Goal: Task Accomplishment & Management: Manage account settings

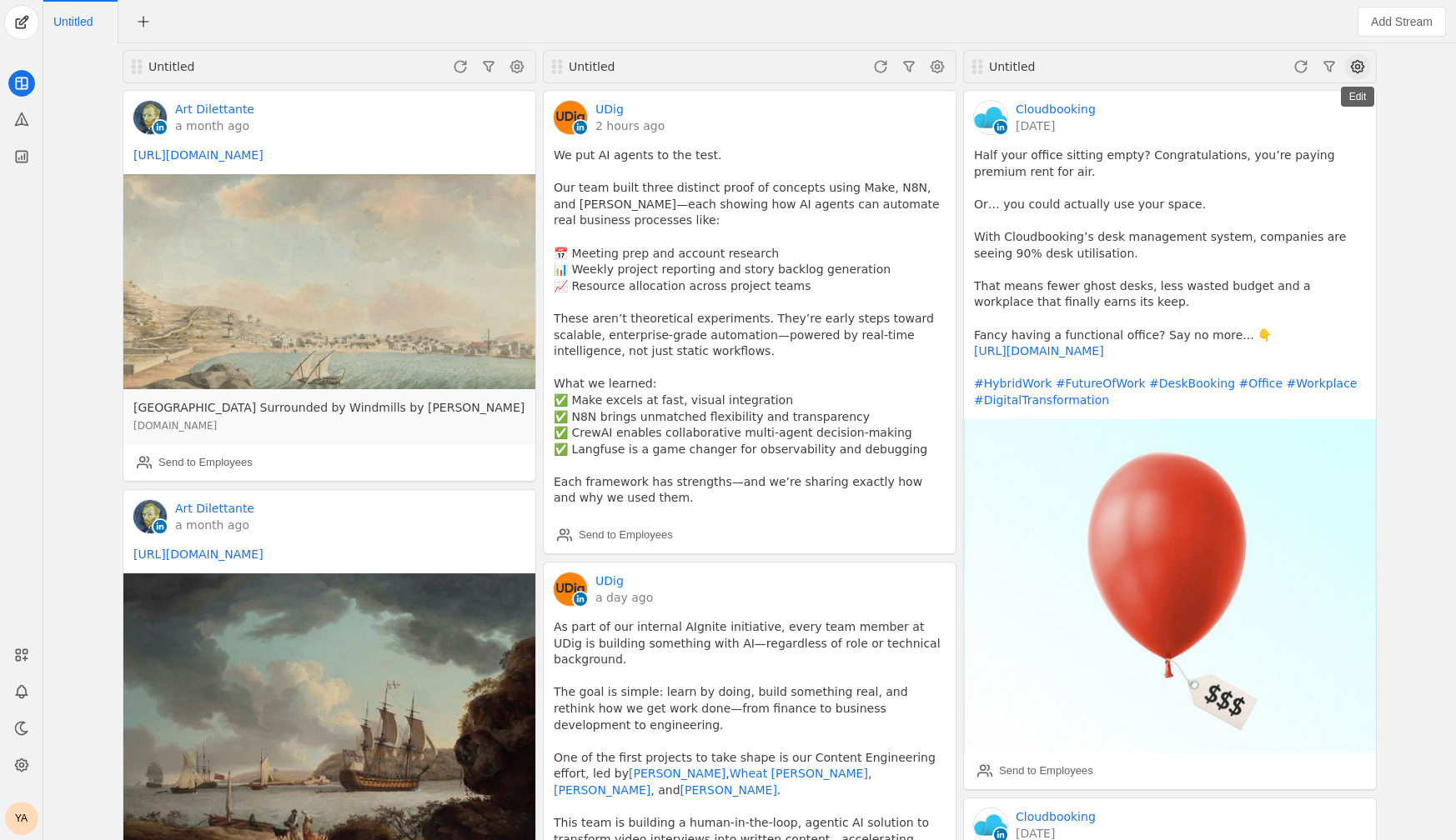
click at [1351, 63] on span at bounding box center [1357, 67] width 27 height 27
click at [1291, 126] on span "button" at bounding box center [1271, 132] width 199 height 30
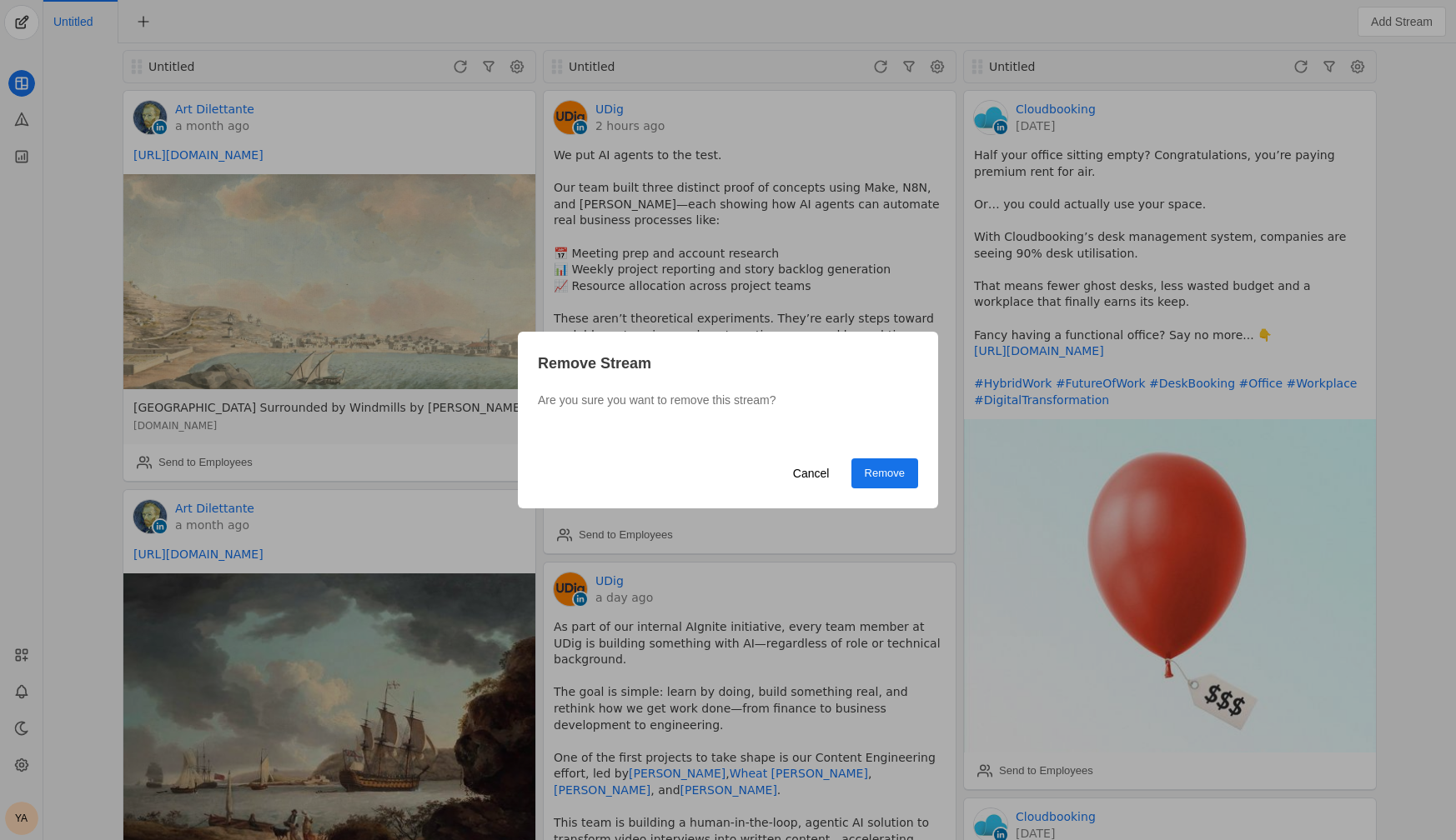
click at [855, 486] on span "undefined" at bounding box center [884, 474] width 67 height 30
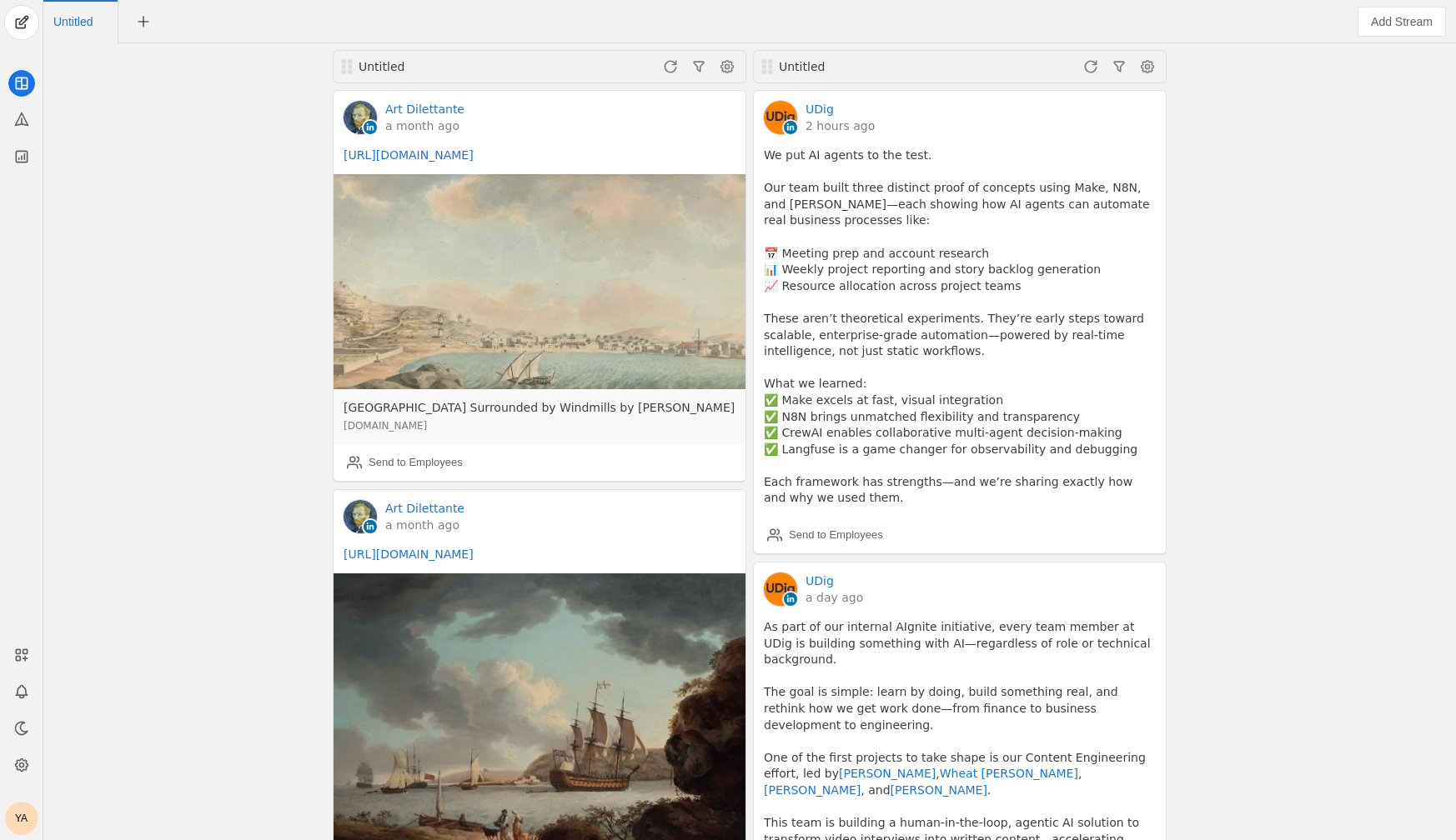
click at [174, 387] on div "Untitled Art Dilettante a month ago [URL][DOMAIN_NAME] [GEOGRAPHIC_DATA] Surrou…" at bounding box center [750, 442] width 1404 height 797
click at [27, 662] on icon at bounding box center [21, 654] width 17 height 17
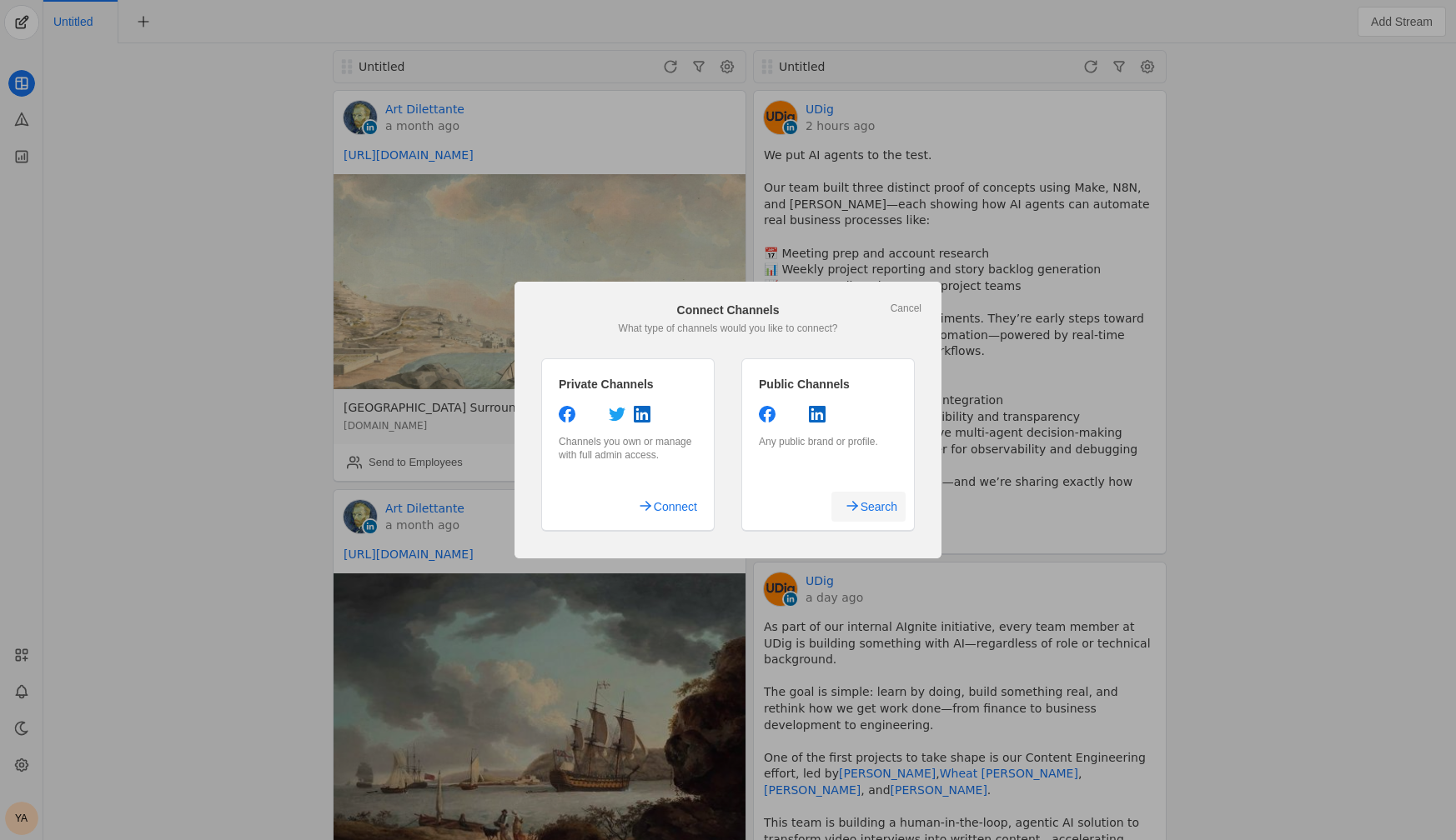
click at [843, 510] on span "undefined" at bounding box center [868, 506] width 74 height 30
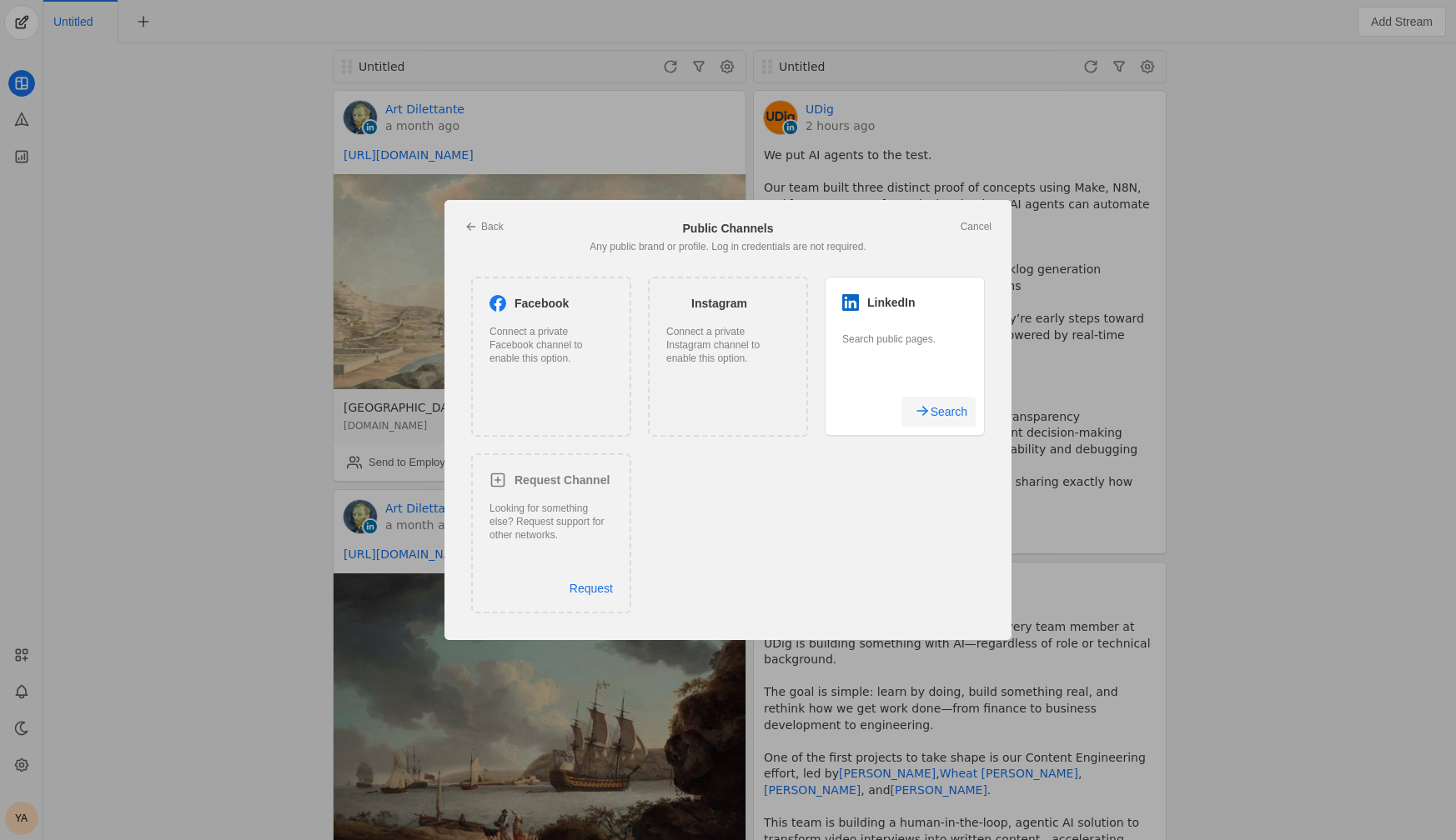
click at [926, 416] on span "undefined" at bounding box center [939, 412] width 74 height 30
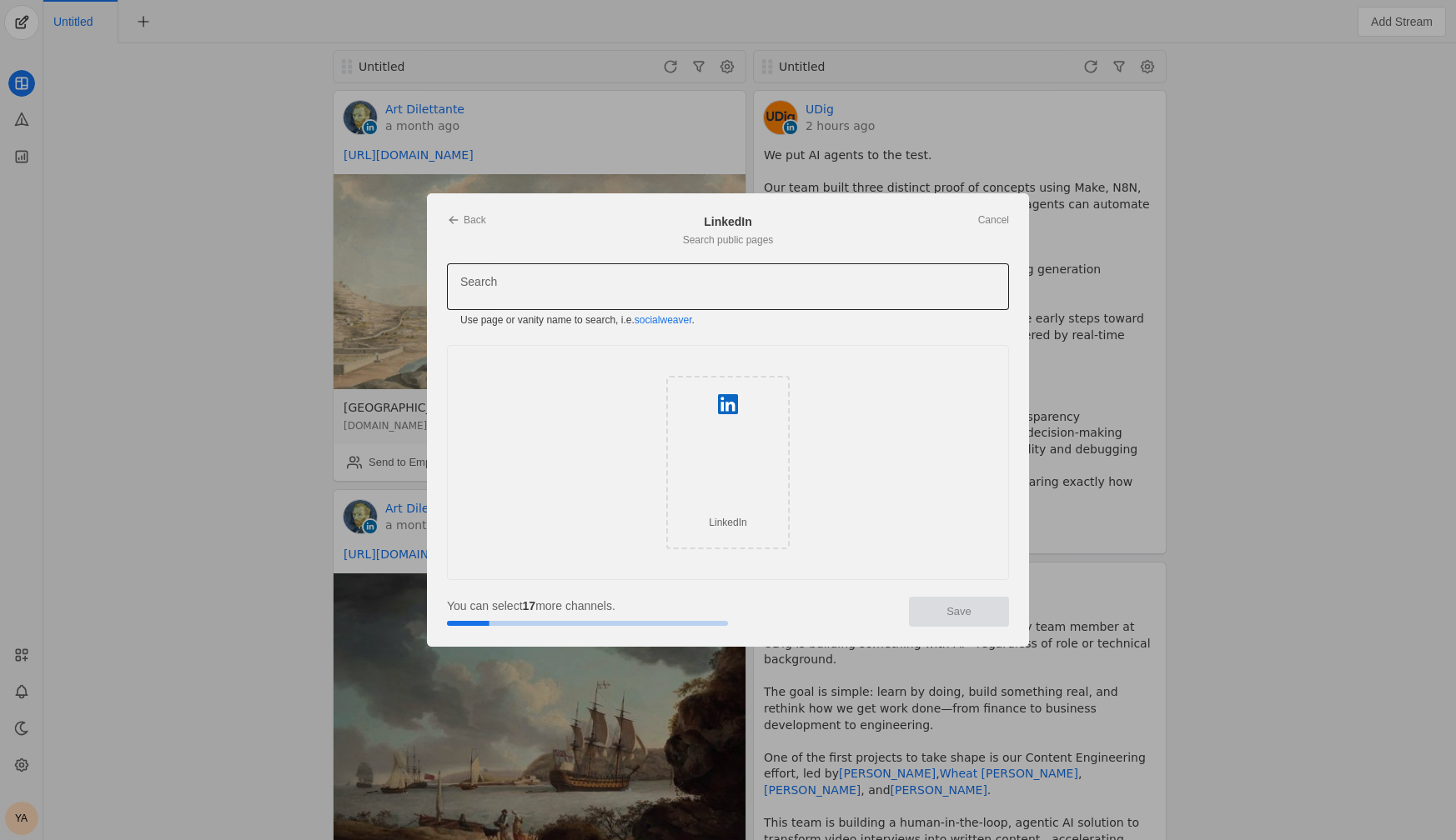
click at [575, 276] on div at bounding box center [727, 286] width 535 height 47
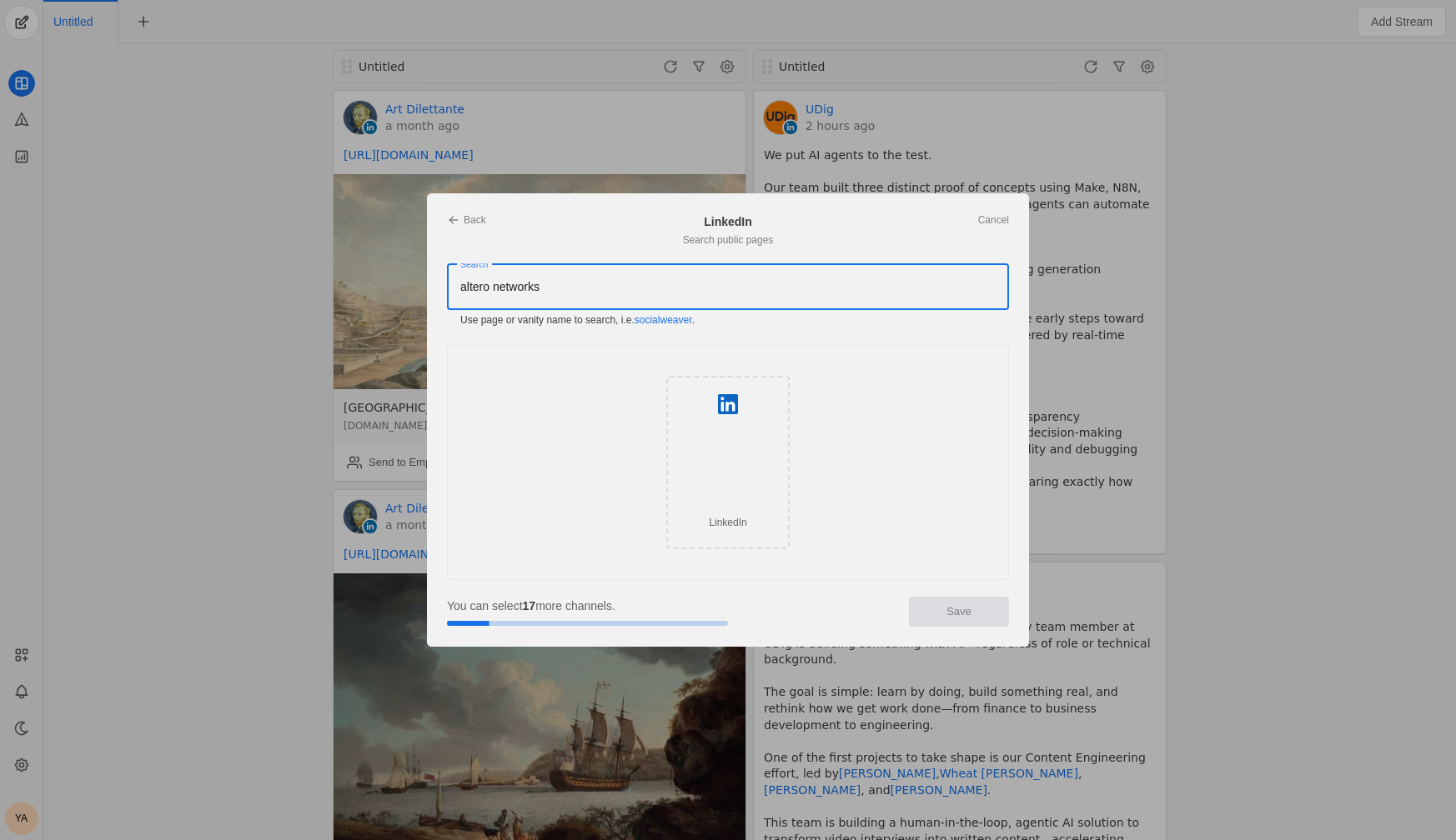
type input "altero networks"
paste input "aterlo-networks-inc"
type input "aterlo-networks-inc"
click at [569, 508] on span "undefined" at bounding box center [523, 510] width 101 height 29
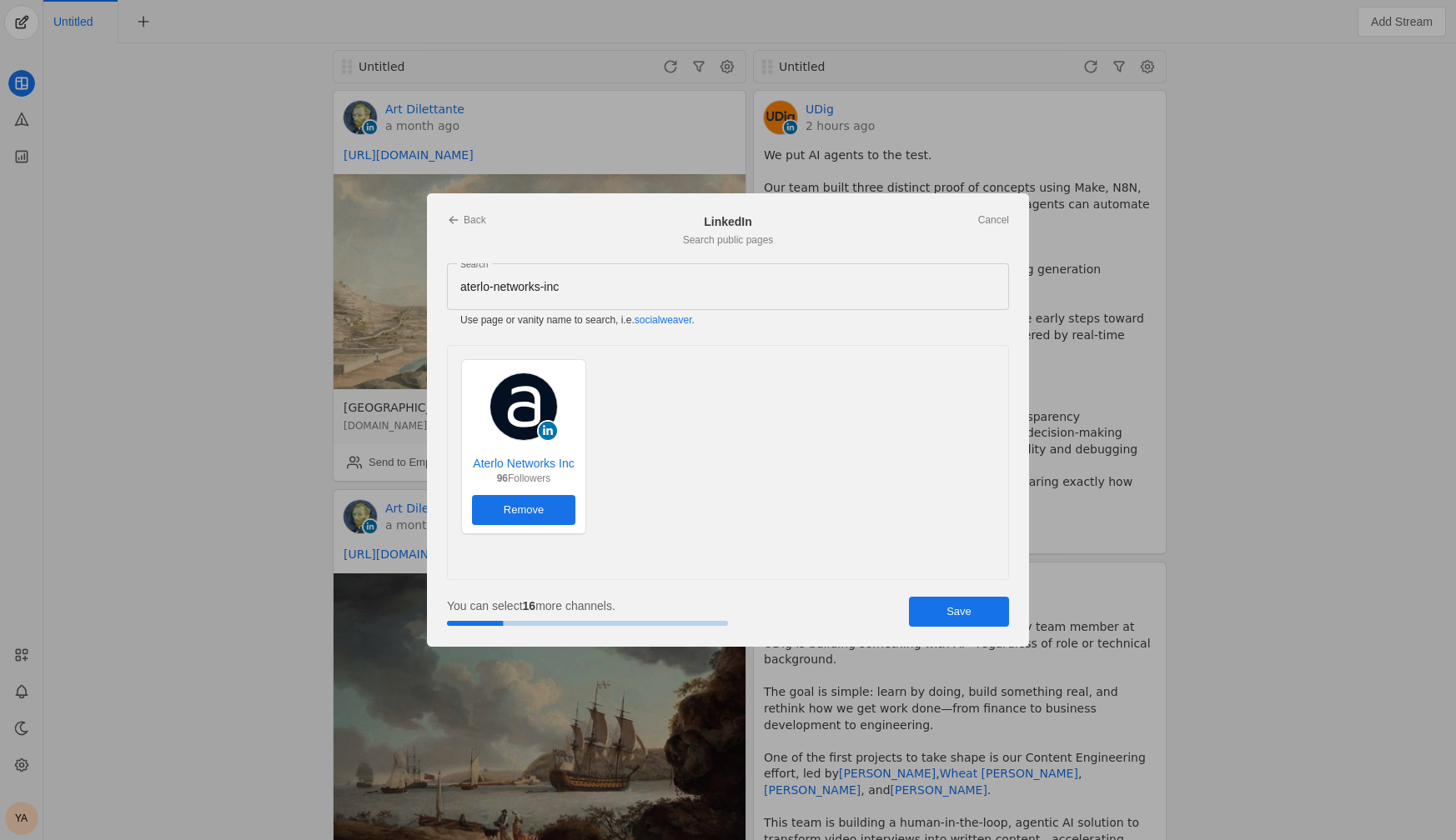
click at [984, 616] on span "undefined" at bounding box center [958, 612] width 100 height 30
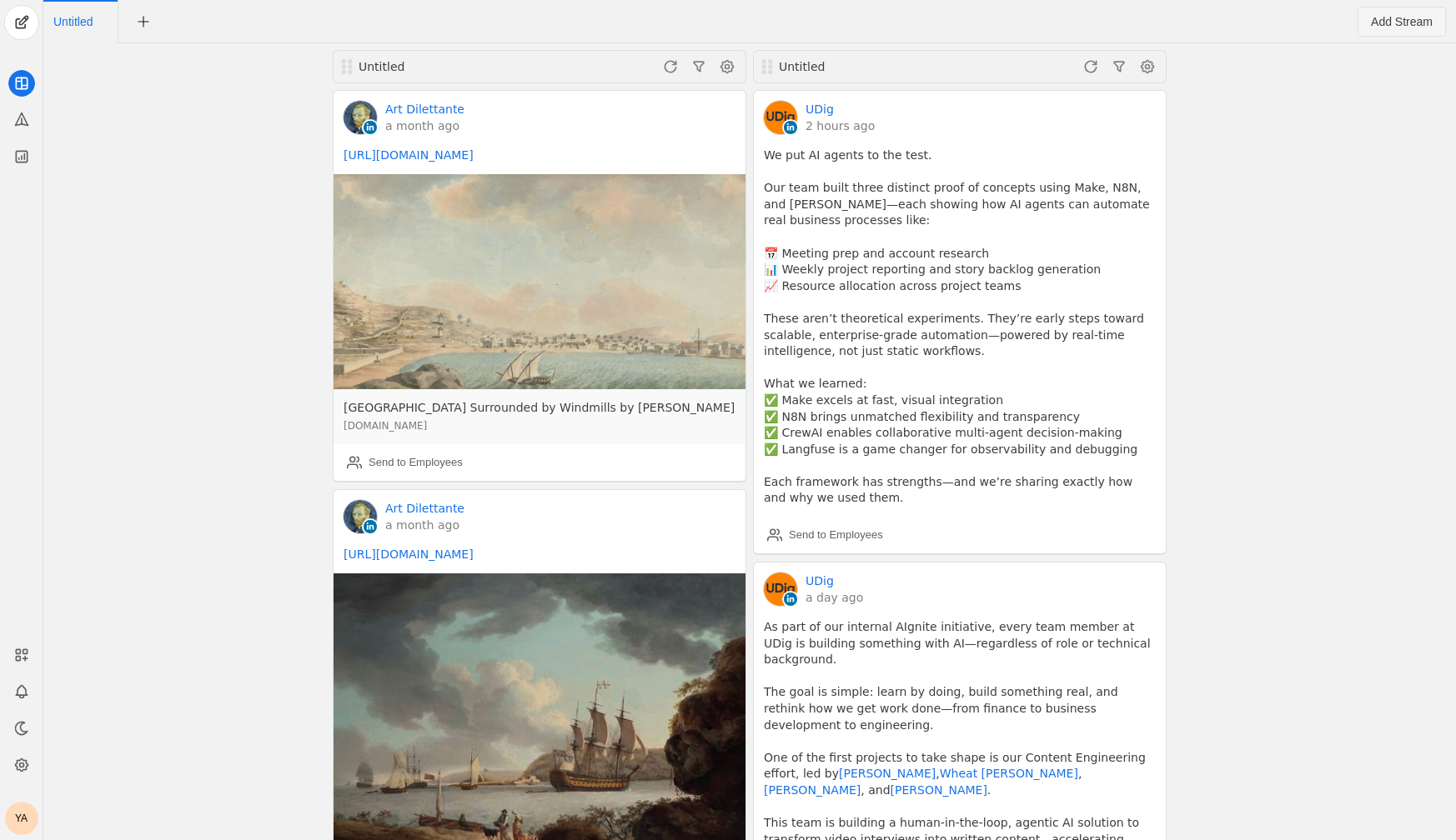
click at [1408, 26] on span "Add Stream" at bounding box center [1401, 21] width 62 height 17
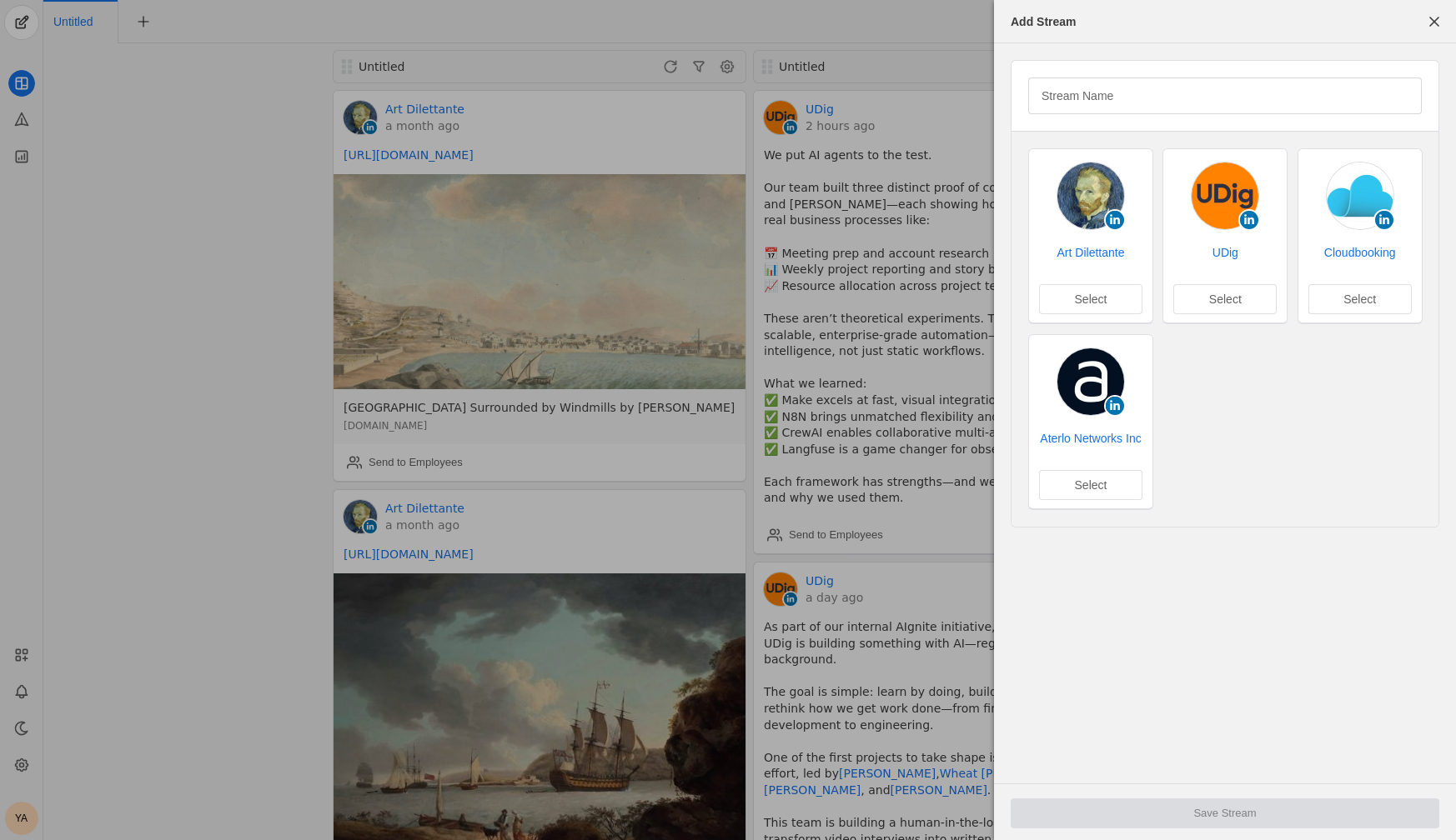
click at [1134, 506] on div "Aterlo Networks Inc Select" at bounding box center [1091, 470] width 123 height 80
click at [1092, 493] on span "undefined" at bounding box center [1091, 485] width 101 height 29
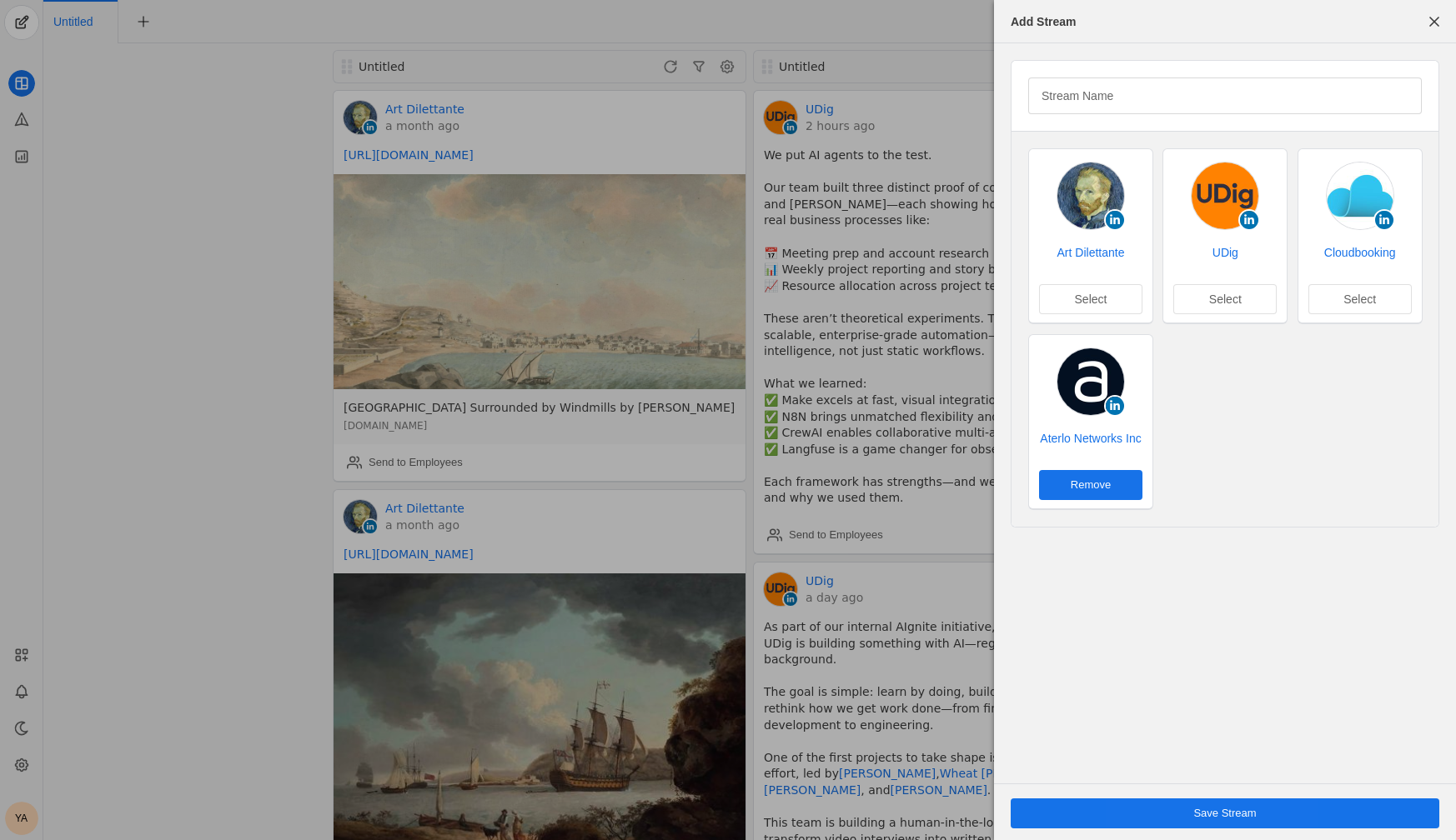
click at [1167, 821] on span "undefined" at bounding box center [1226, 813] width 429 height 30
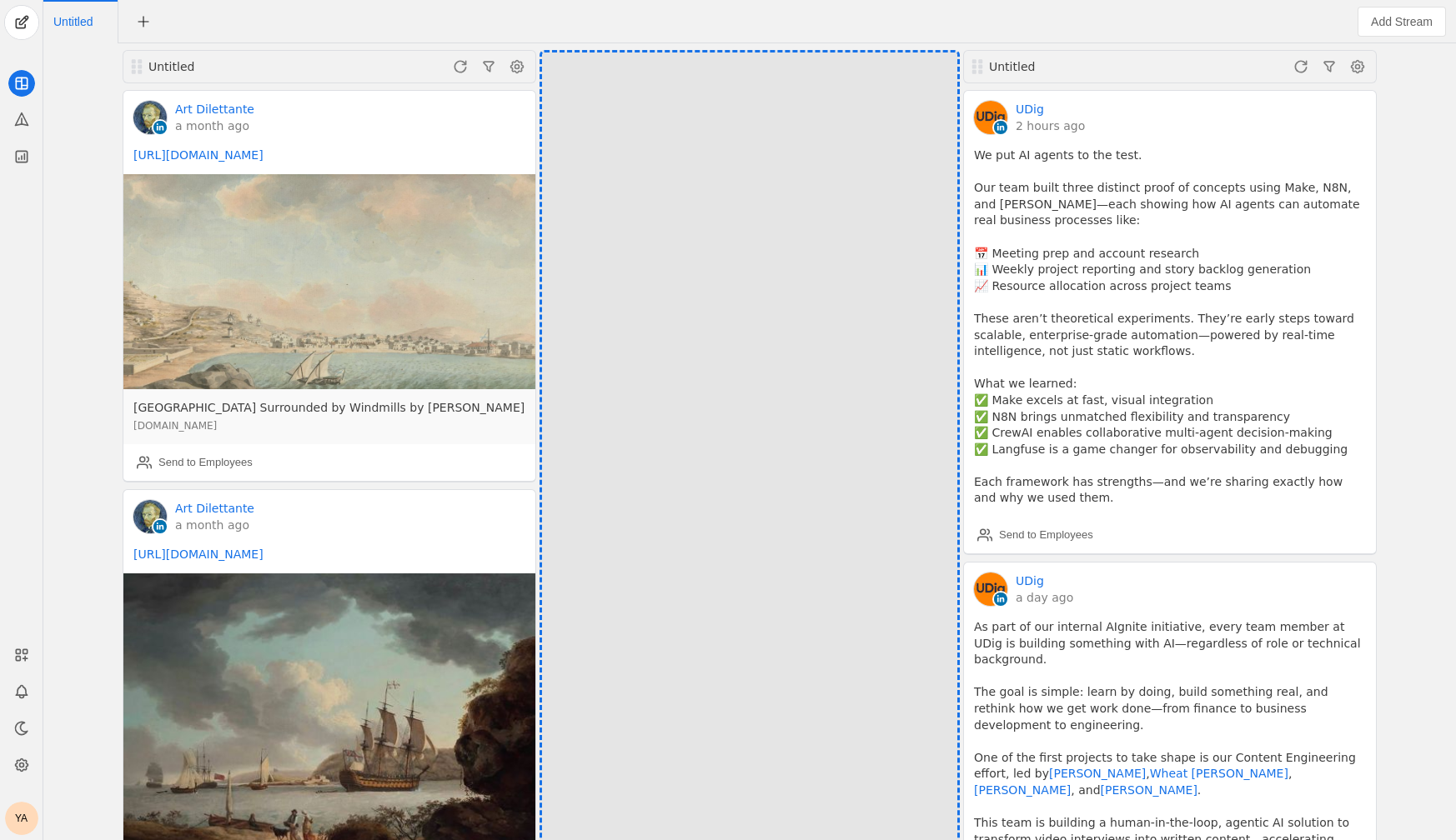
drag, startPoint x: 980, startPoint y: 65, endPoint x: 632, endPoint y: 84, distance: 348.5
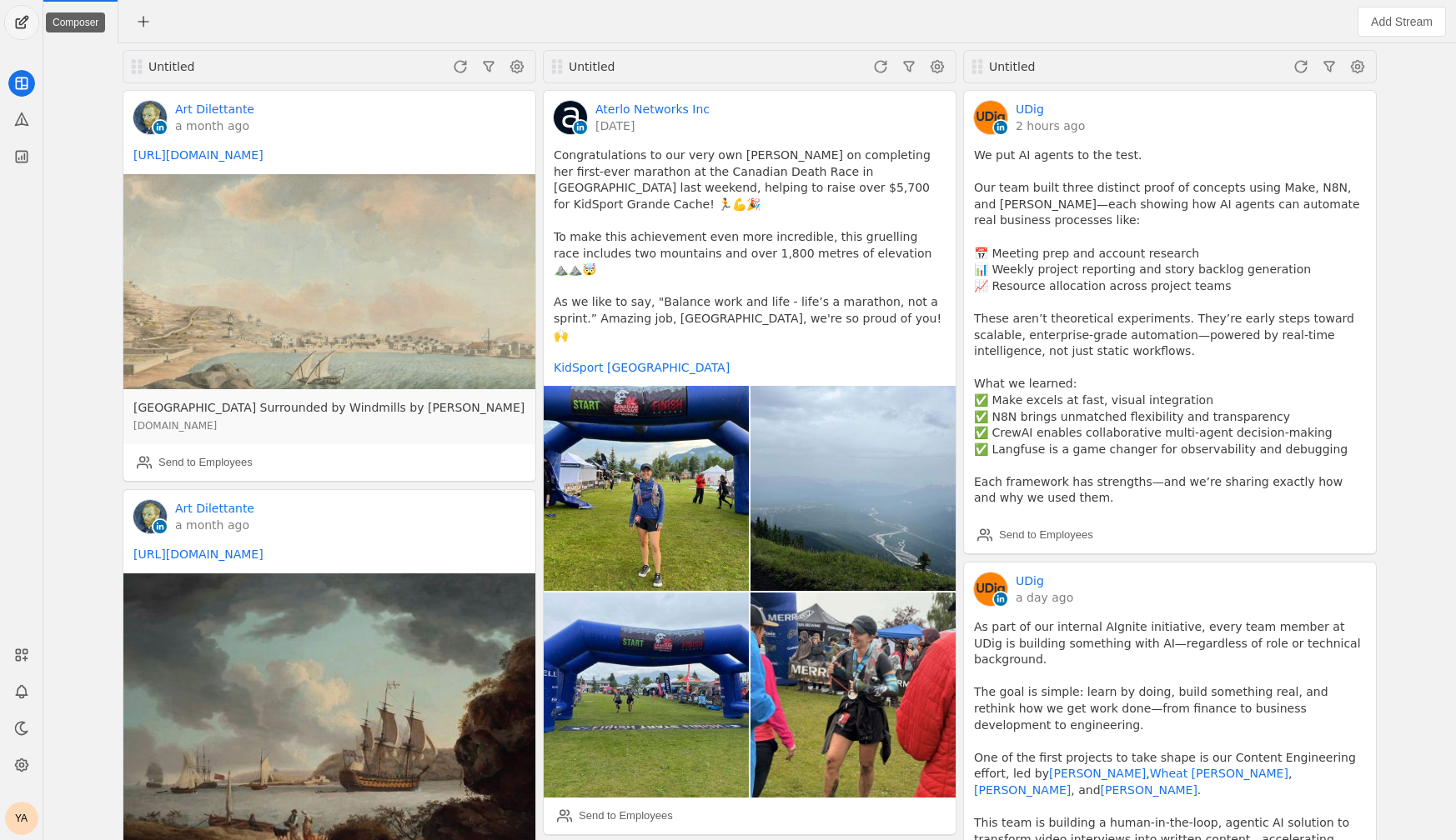
click at [15, 29] on span "undefined" at bounding box center [22, 23] width 34 height 34
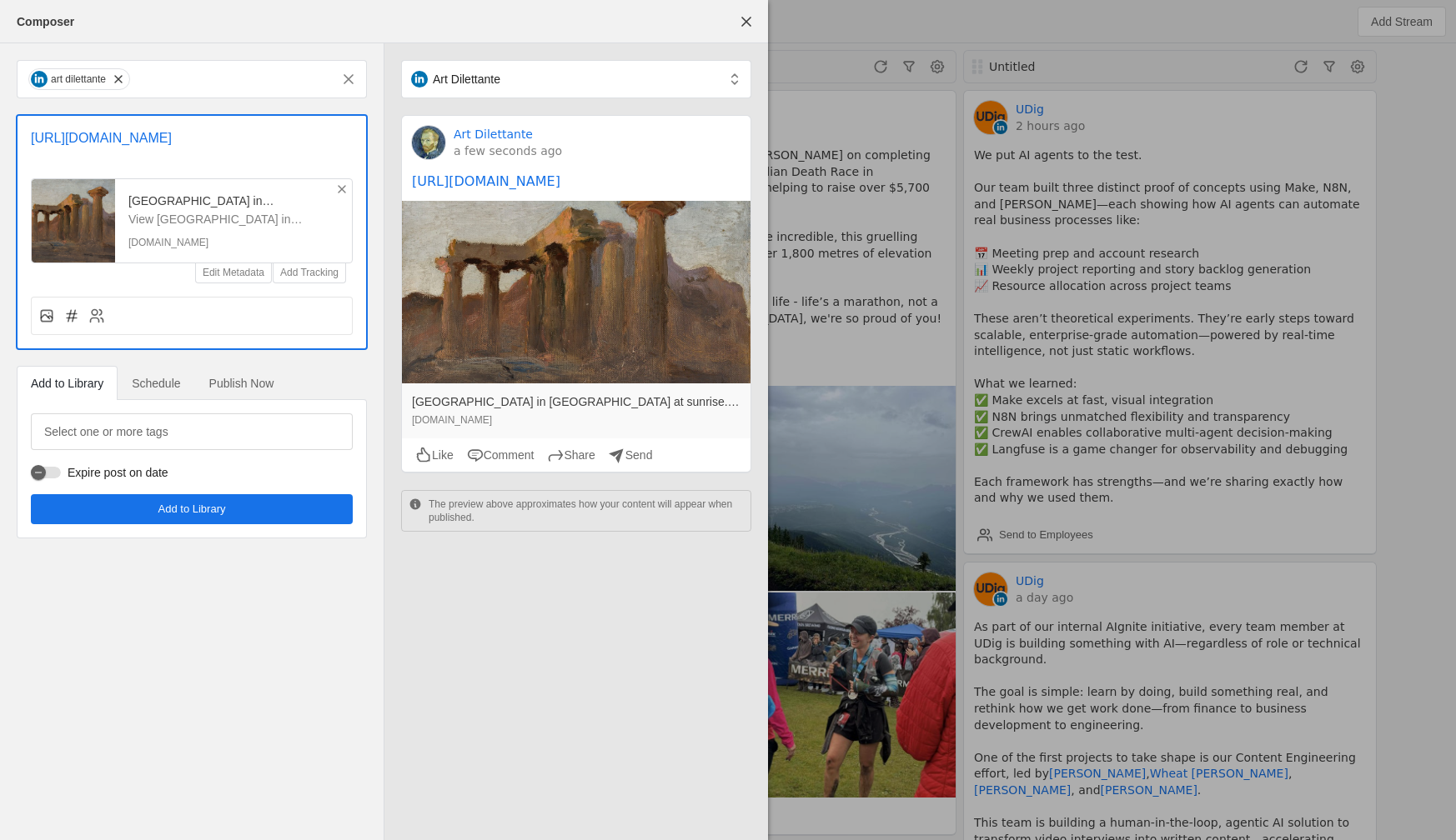
click at [246, 400] on span "Publish Now" at bounding box center [241, 383] width 65 height 34
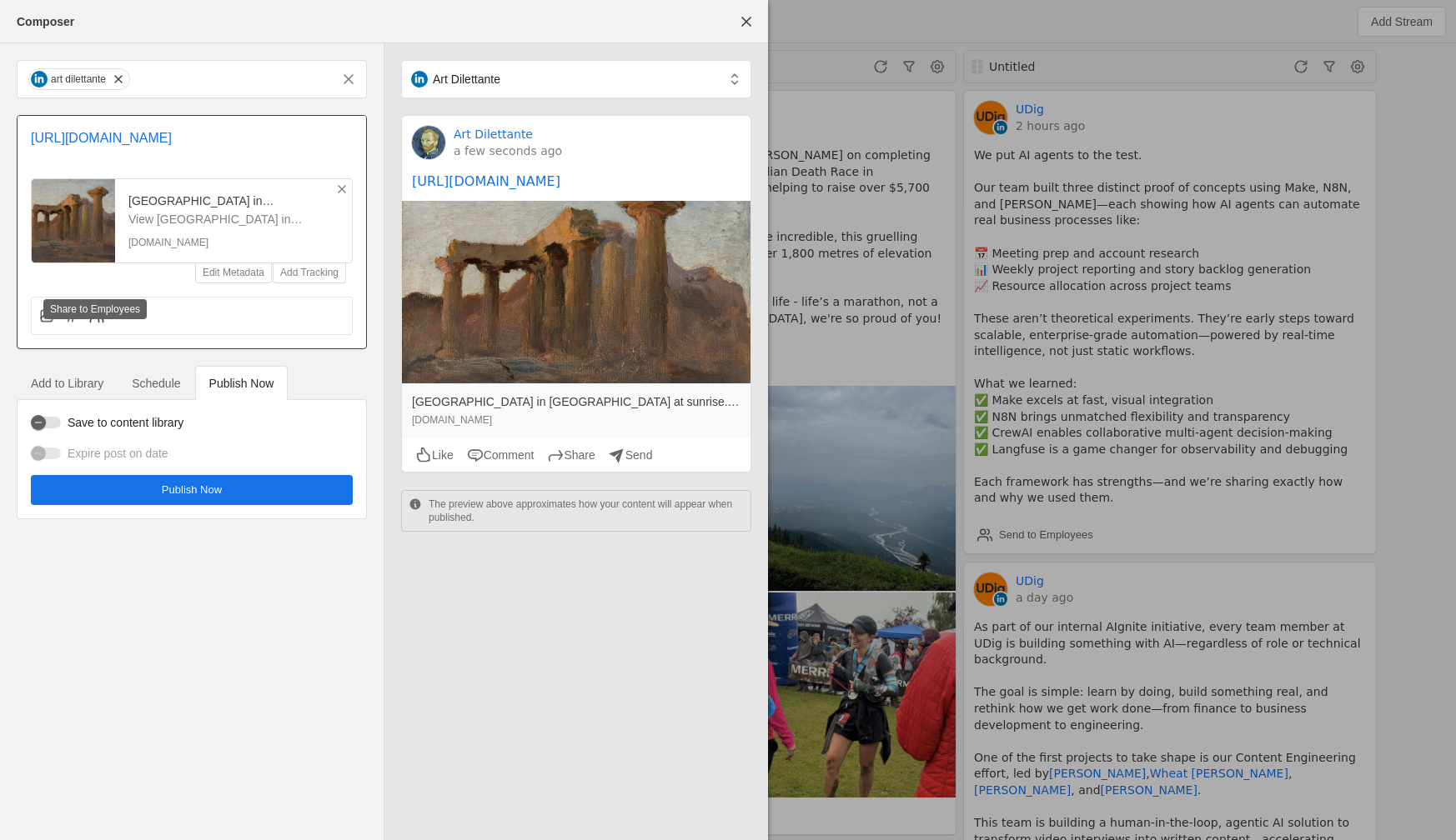
click at [94, 322] on icon at bounding box center [95, 320] width 8 height 4
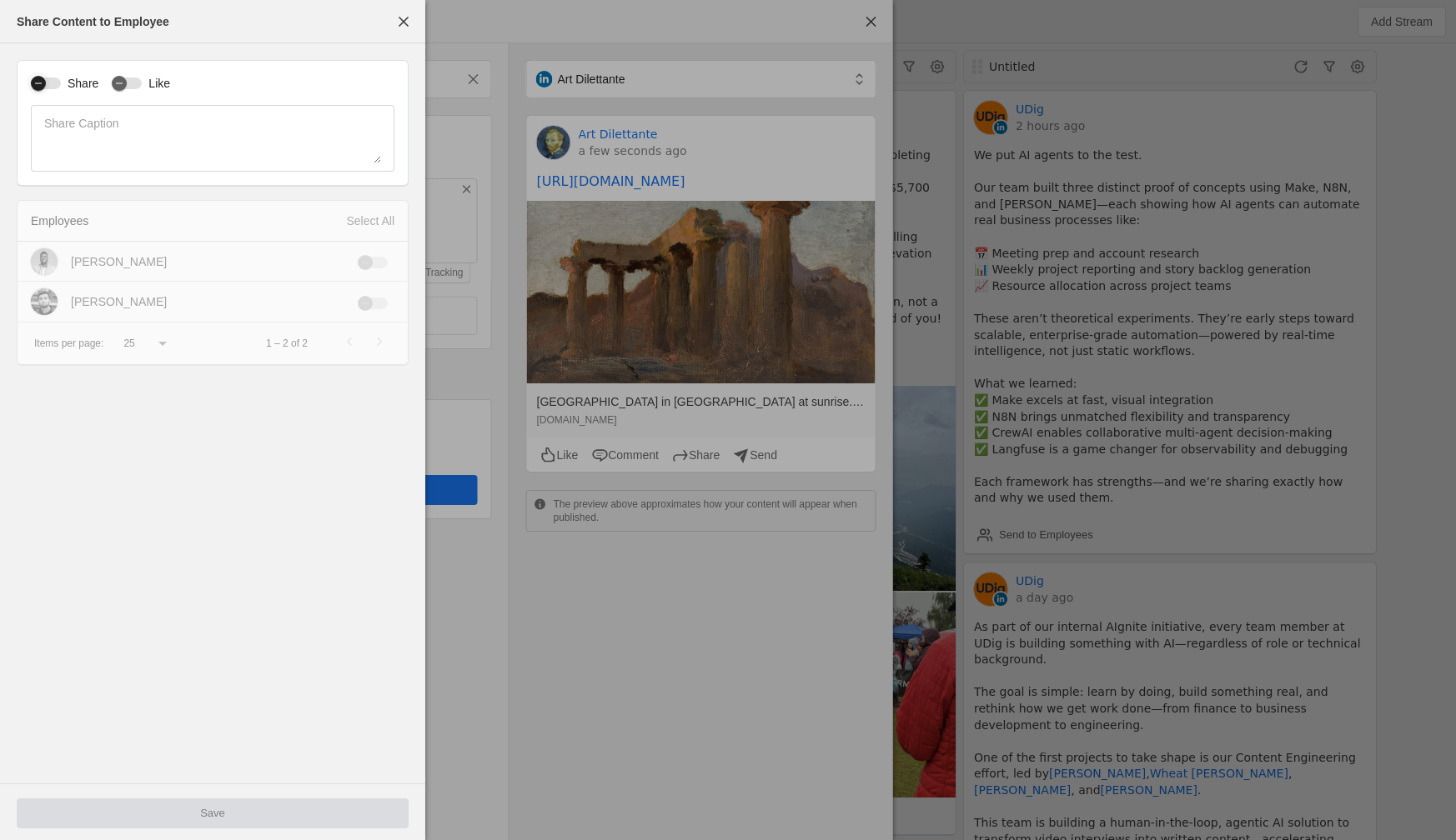
click at [46, 84] on div "button" at bounding box center [39, 83] width 24 height 24
click at [390, 225] on div "Select All" at bounding box center [369, 220] width 49 height 17
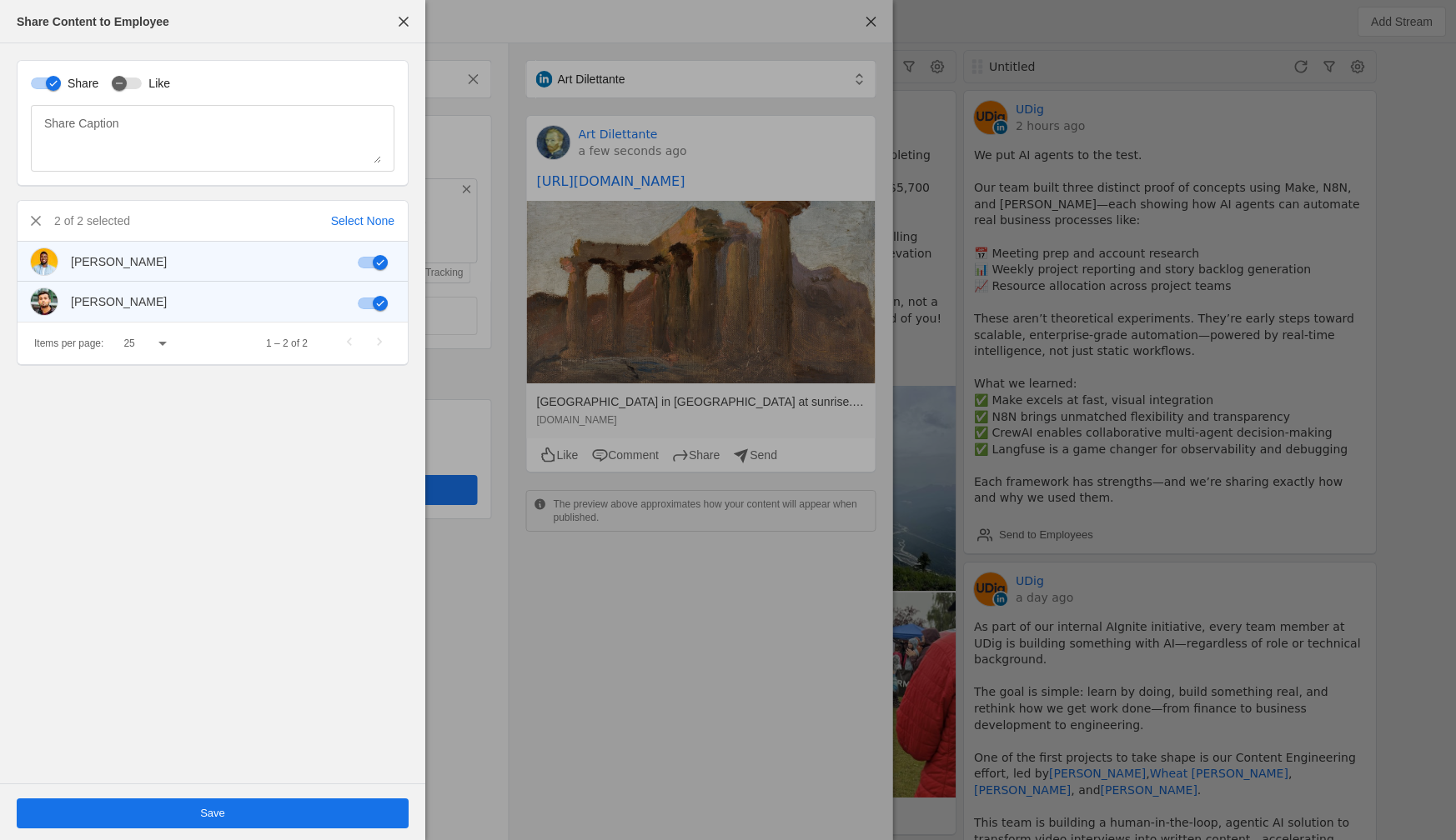
click at [300, 806] on span "undefined" at bounding box center [213, 813] width 392 height 30
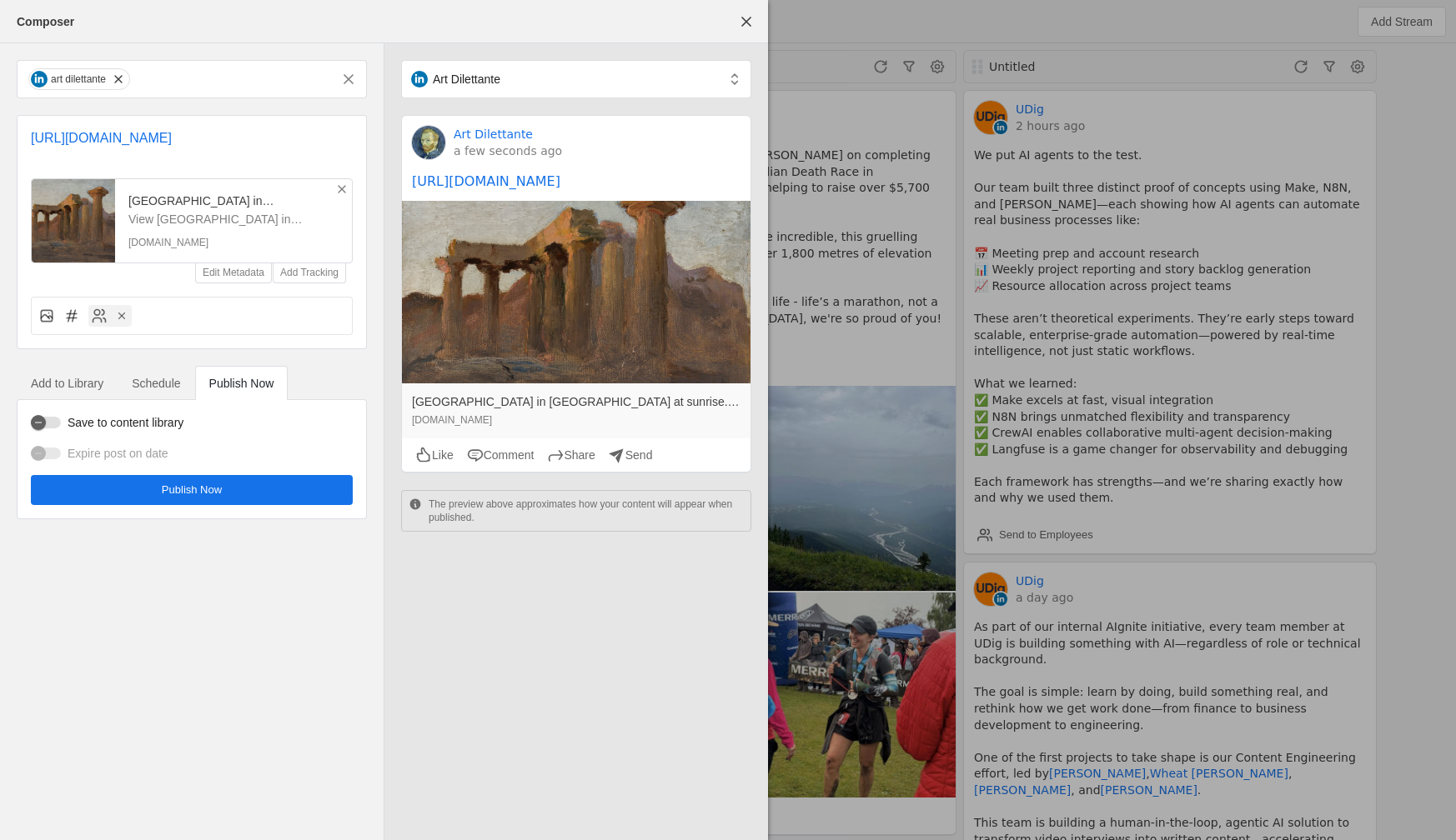
click at [236, 505] on span "undefined" at bounding box center [192, 490] width 322 height 30
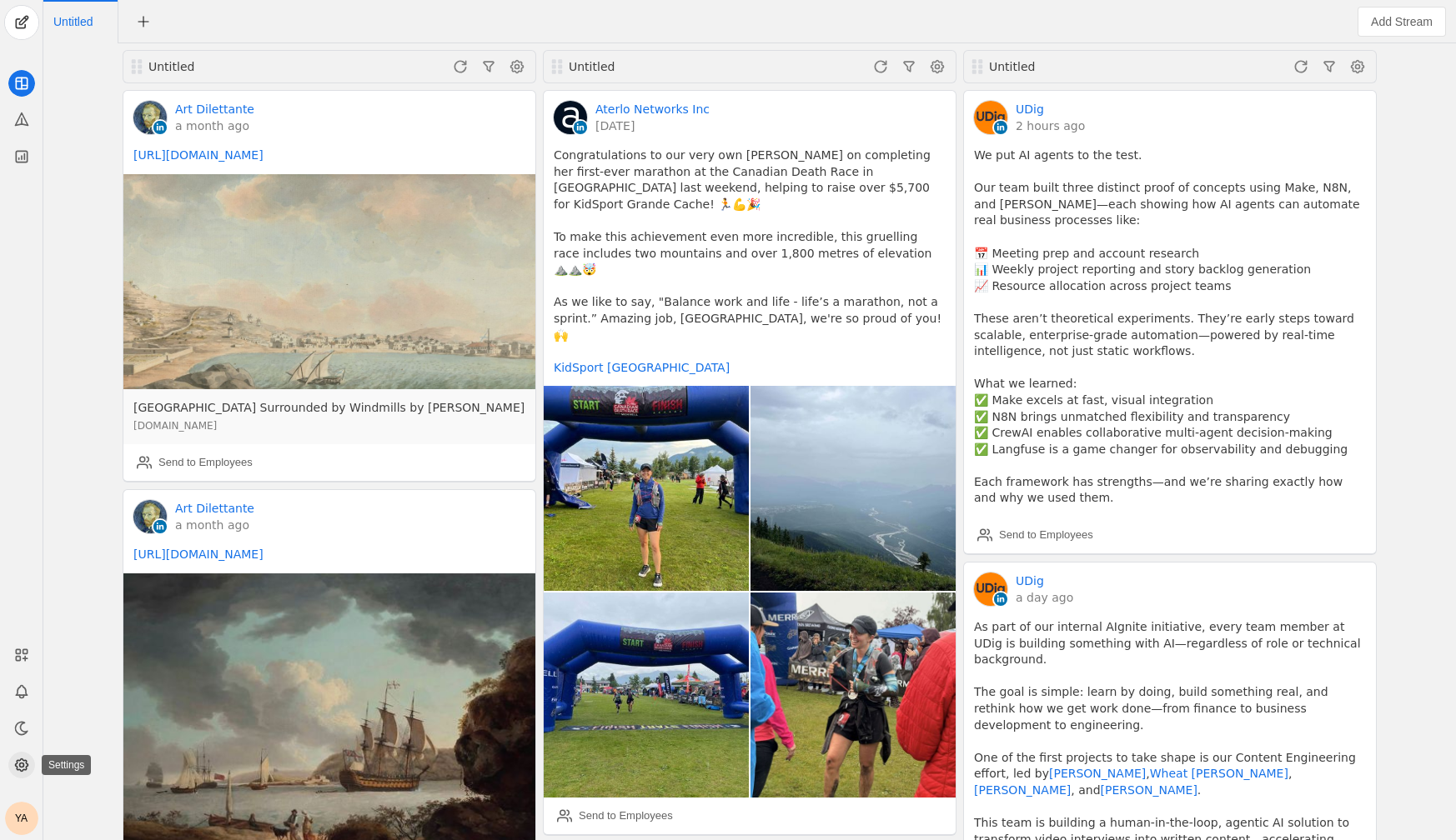
click at [24, 761] on icon at bounding box center [21, 765] width 17 height 17
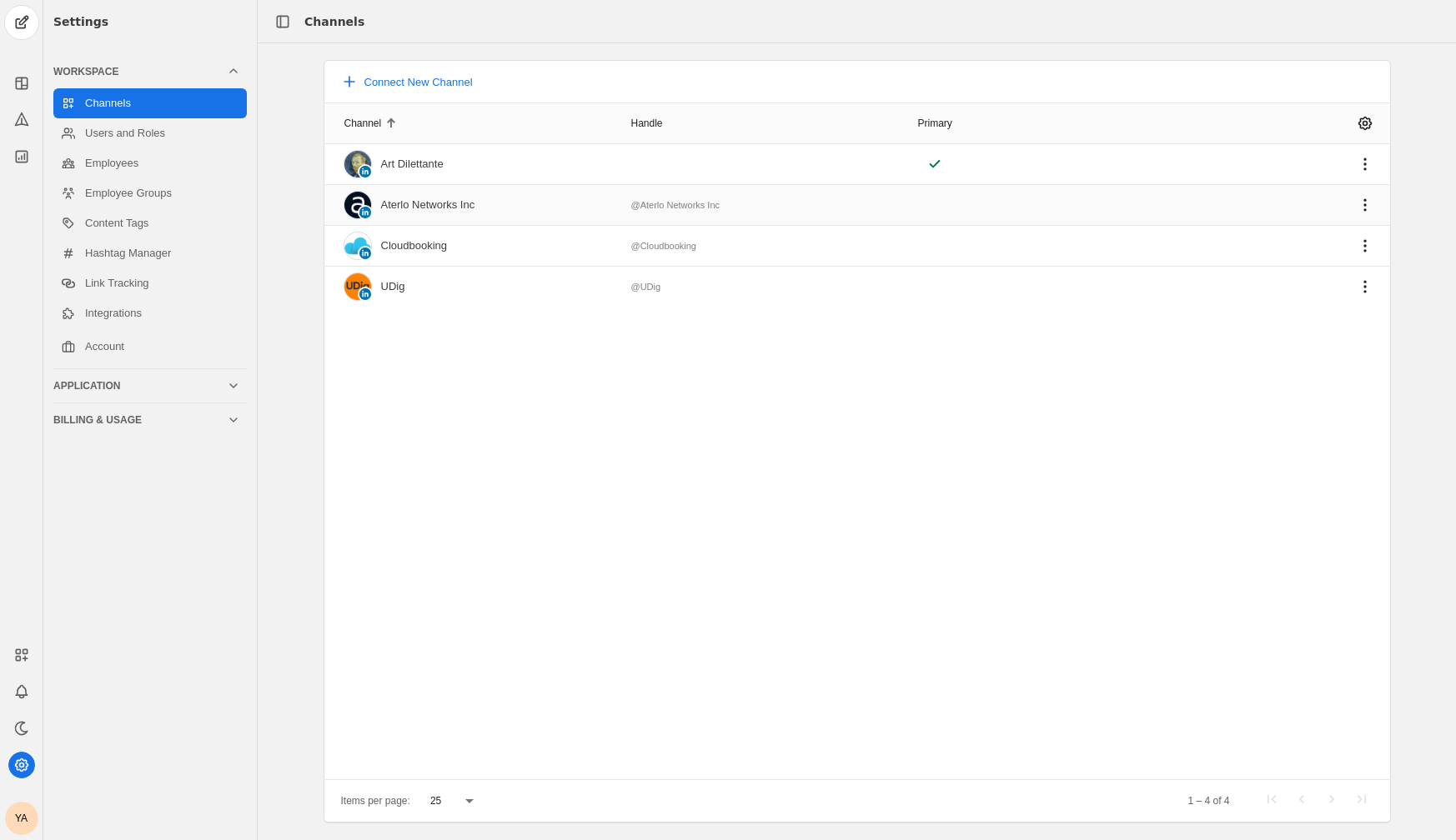
drag, startPoint x: 380, startPoint y: 209, endPoint x: 629, endPoint y: 209, distance: 249.0
click at [629, 209] on mat-row "Aterlo Networks Inc @Aterlo Networks Inc" at bounding box center [857, 205] width 1066 height 41
click at [28, 86] on icon at bounding box center [21, 83] width 17 height 17
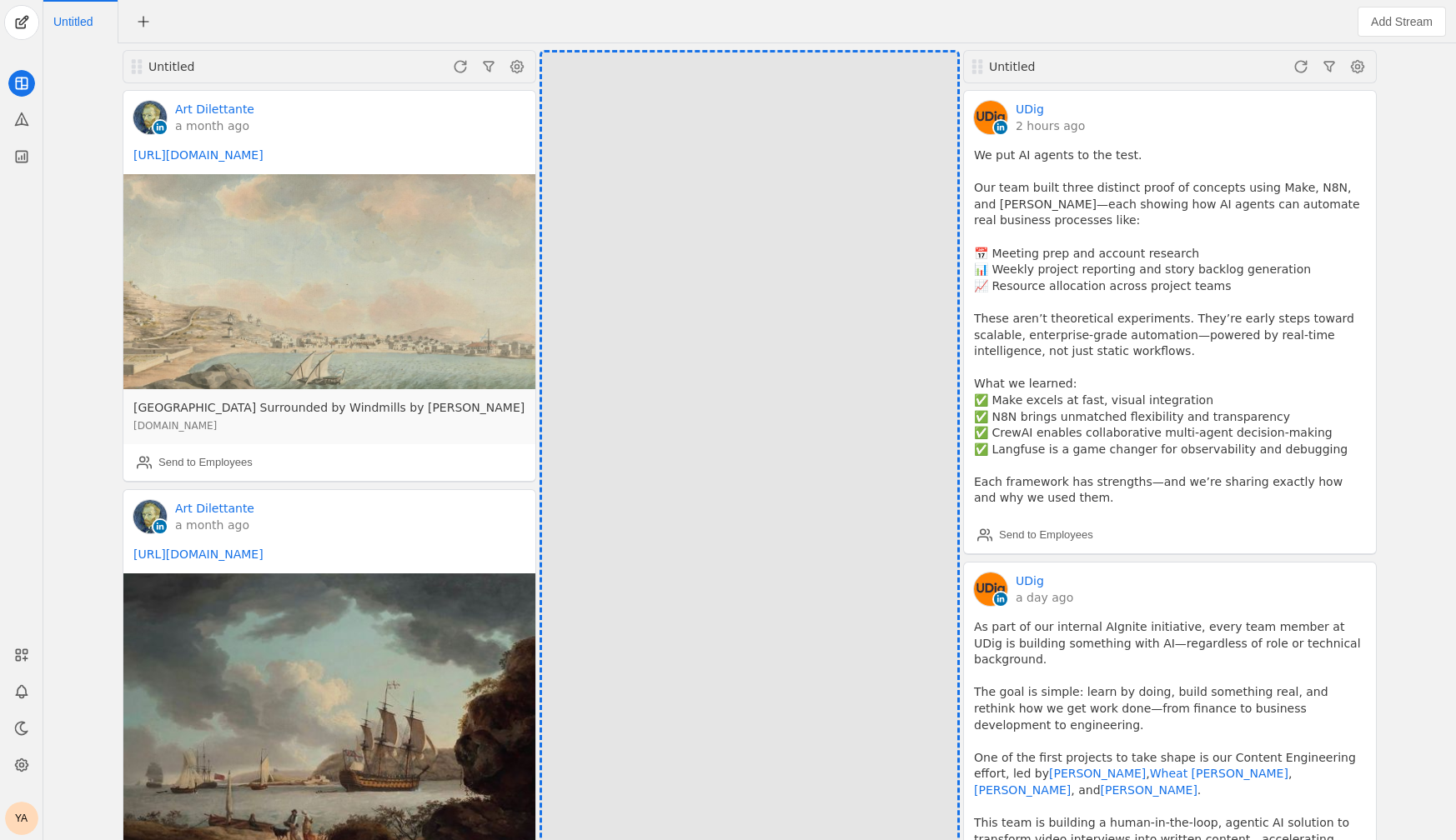
drag, startPoint x: 557, startPoint y: 65, endPoint x: 617, endPoint y: 65, distance: 60.0
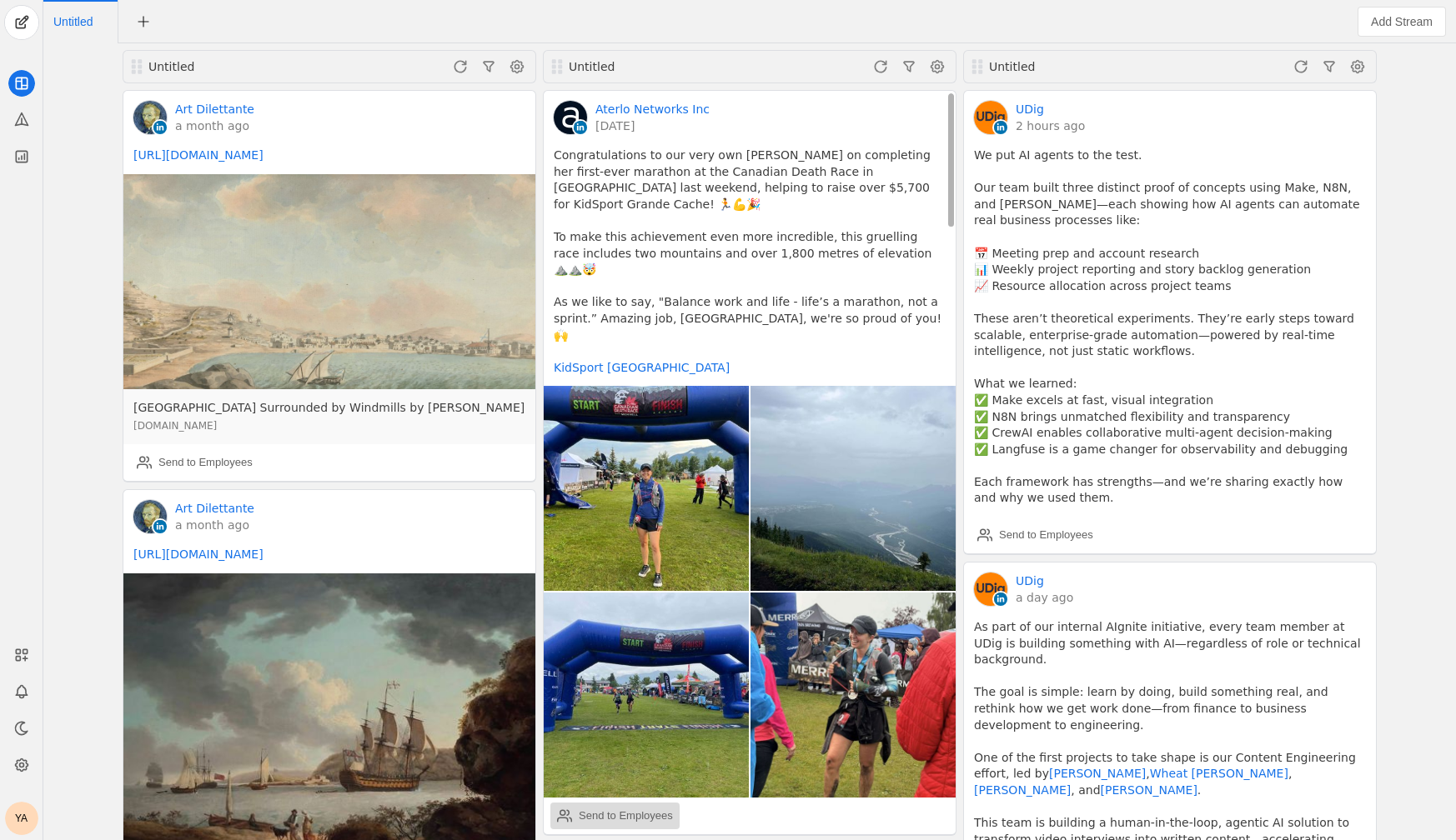
click at [662, 799] on div "Send to Employees" at bounding box center [615, 816] width 116 height 34
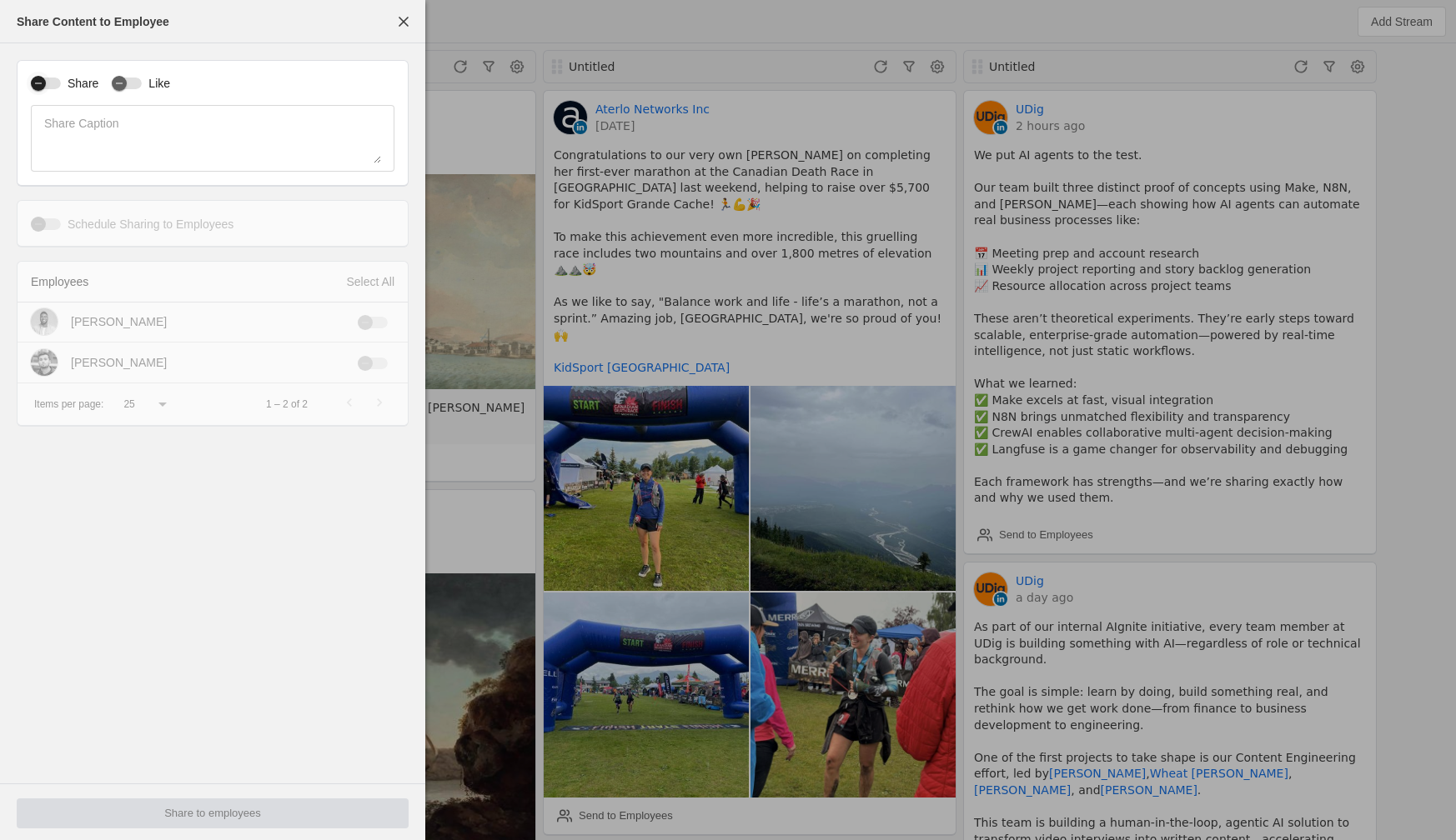
click at [41, 85] on icon "button" at bounding box center [39, 83] width 10 height 10
click at [376, 278] on div "Select All" at bounding box center [369, 281] width 49 height 17
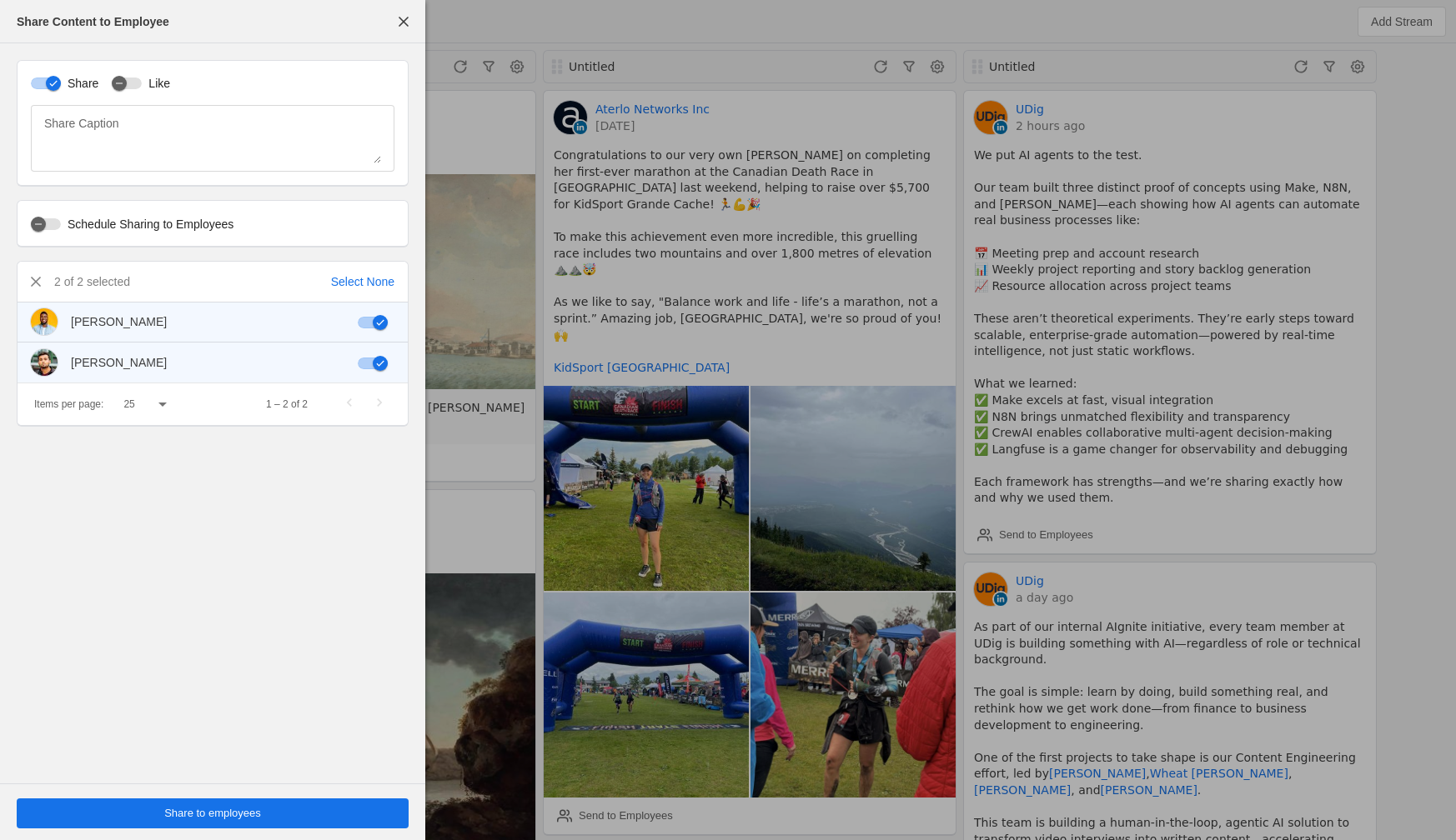
click at [212, 809] on span "Share to employees" at bounding box center [212, 813] width 96 height 17
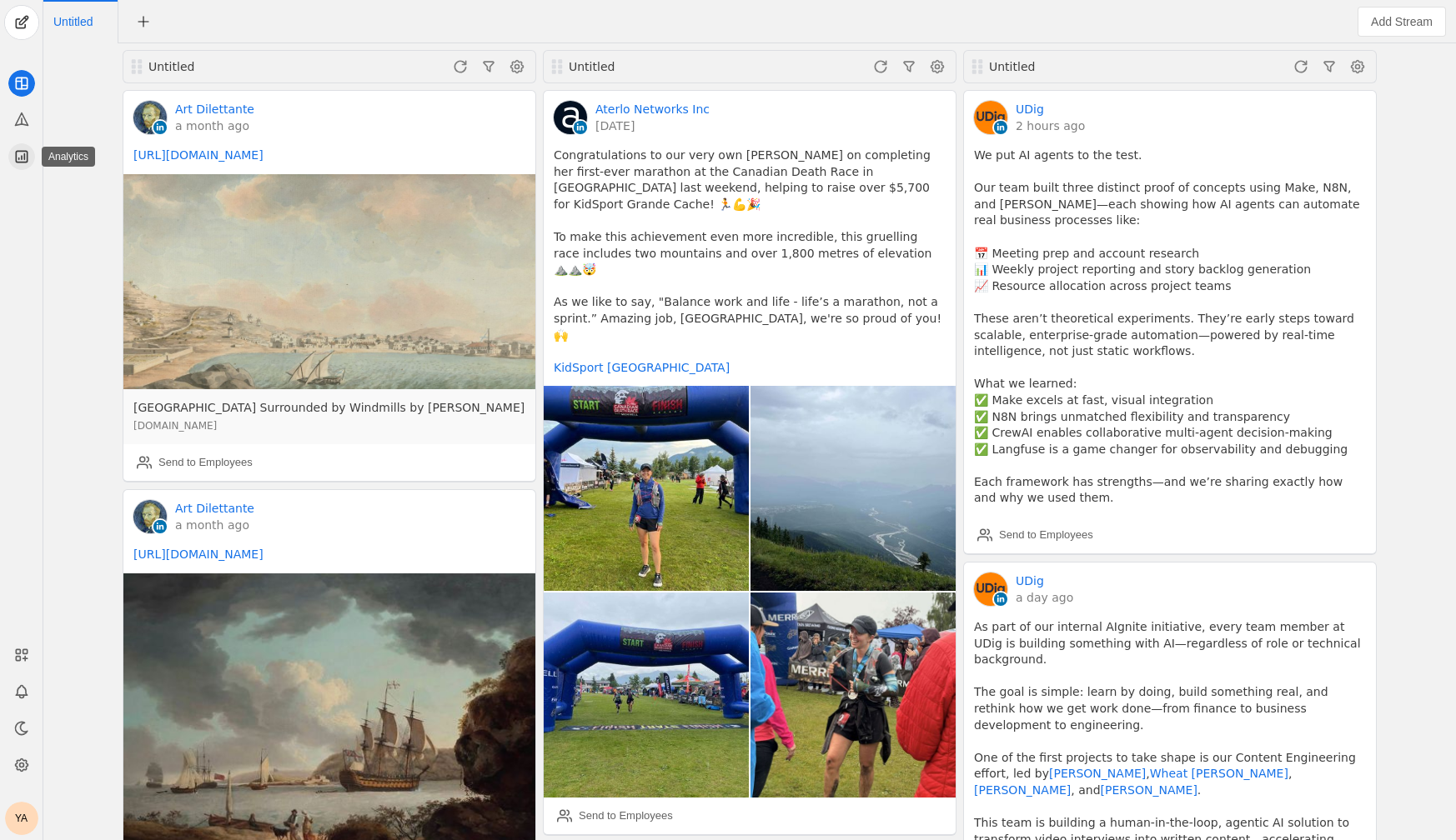
click at [22, 162] on icon at bounding box center [21, 156] width 11 height 11
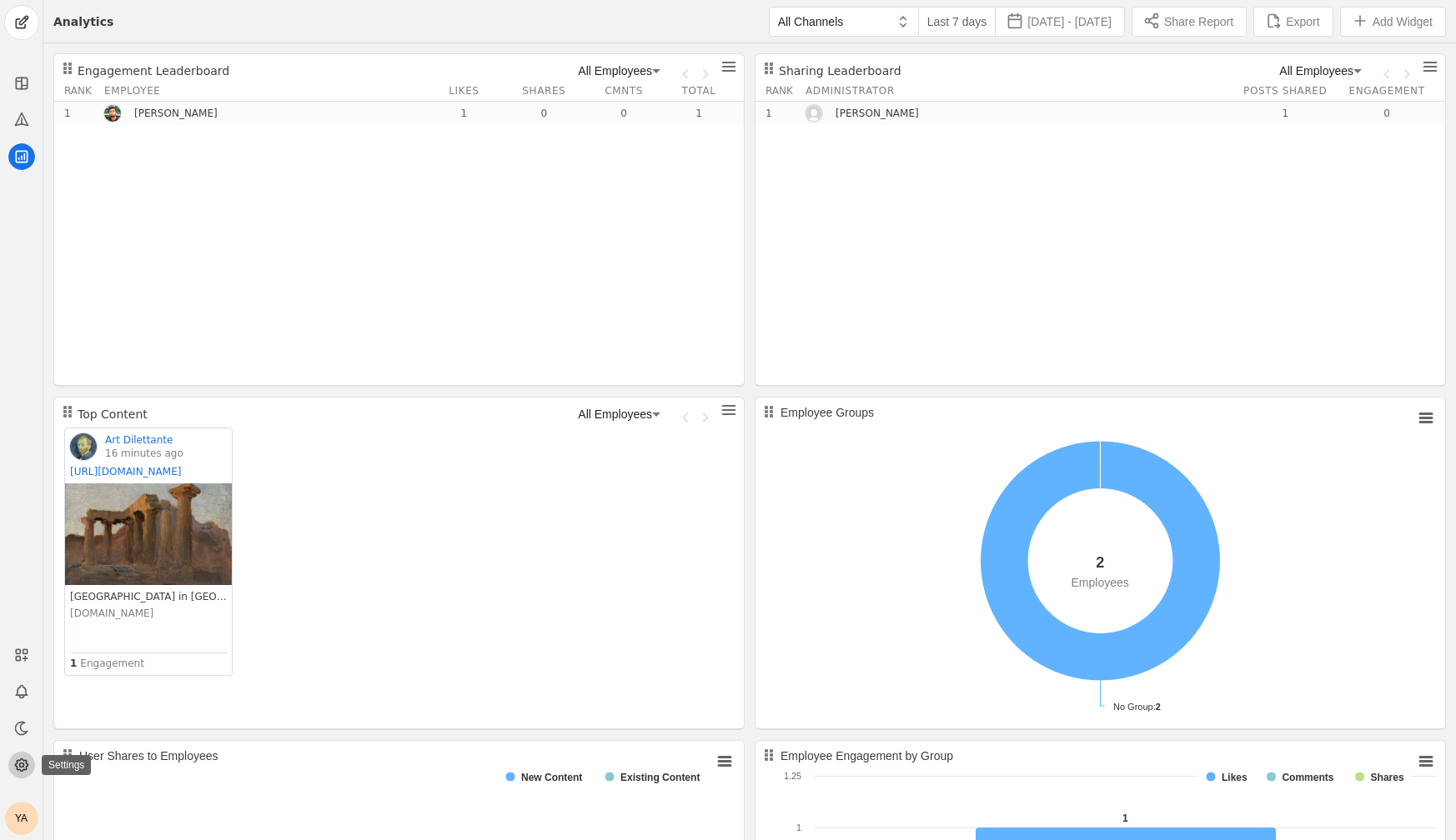
click at [13, 769] on icon at bounding box center [21, 765] width 17 height 17
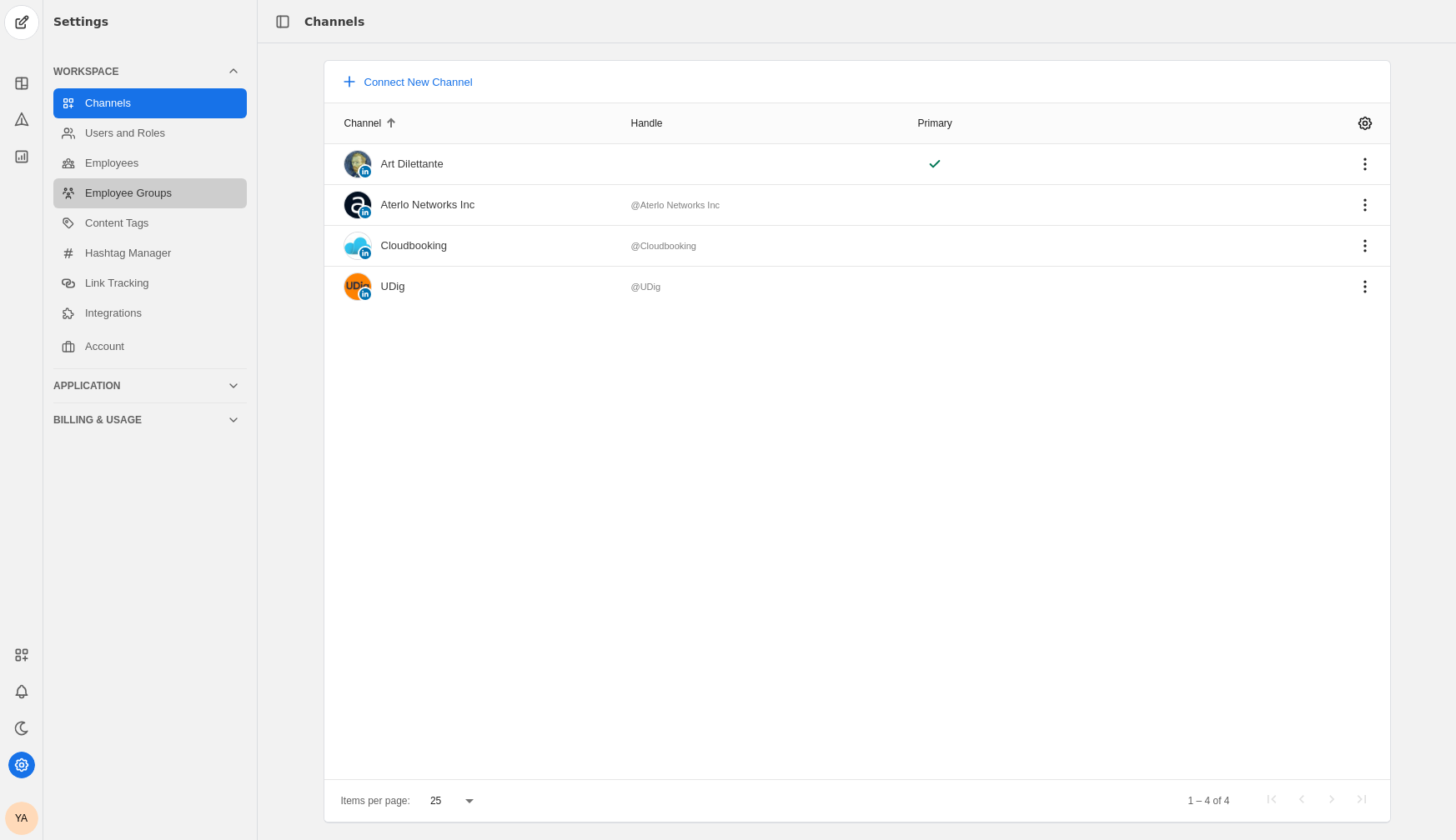
click at [128, 196] on link "Employee Groups" at bounding box center [150, 194] width 194 height 30
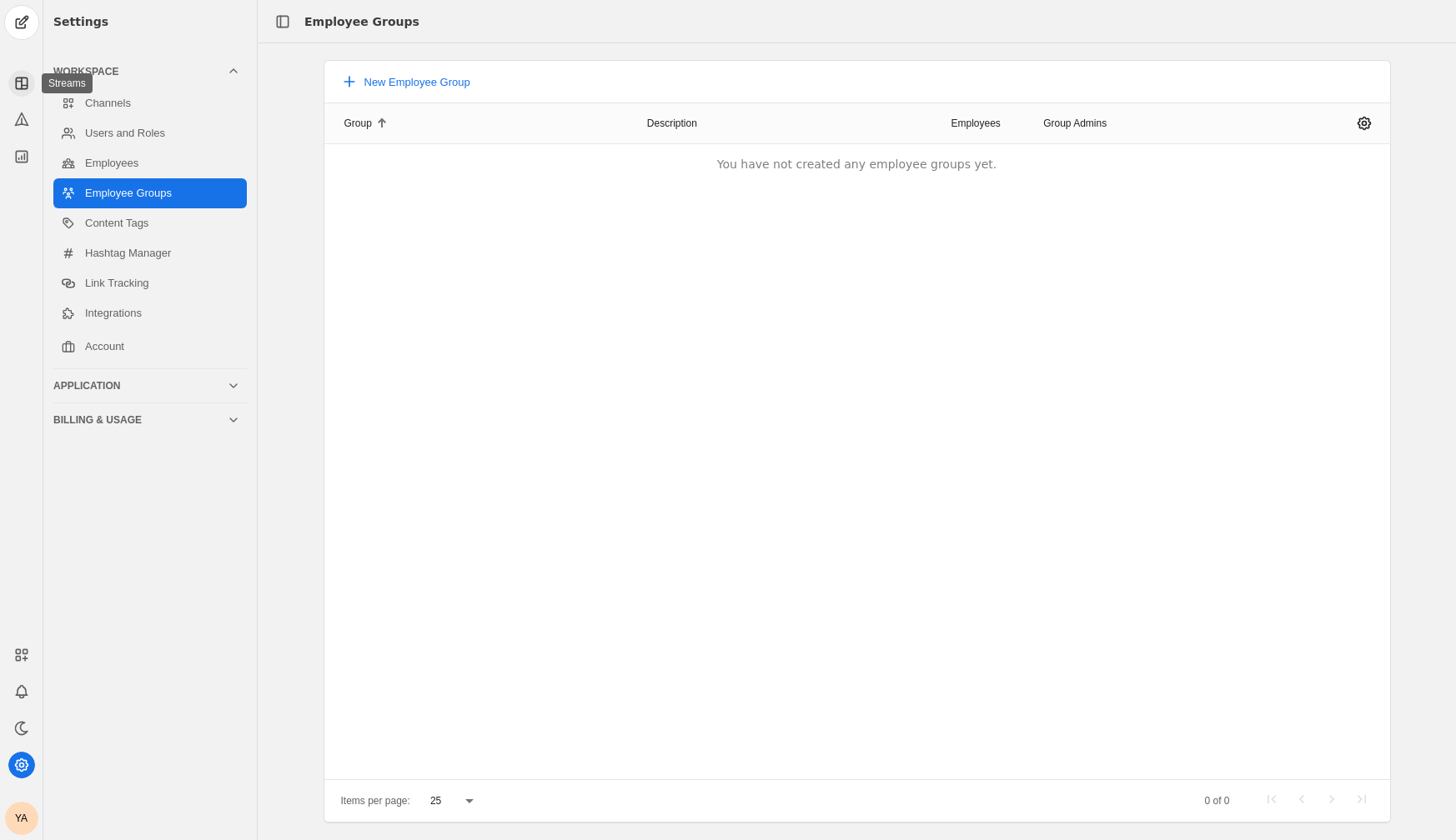
click at [24, 77] on rect at bounding box center [21, 82] width 11 height 11
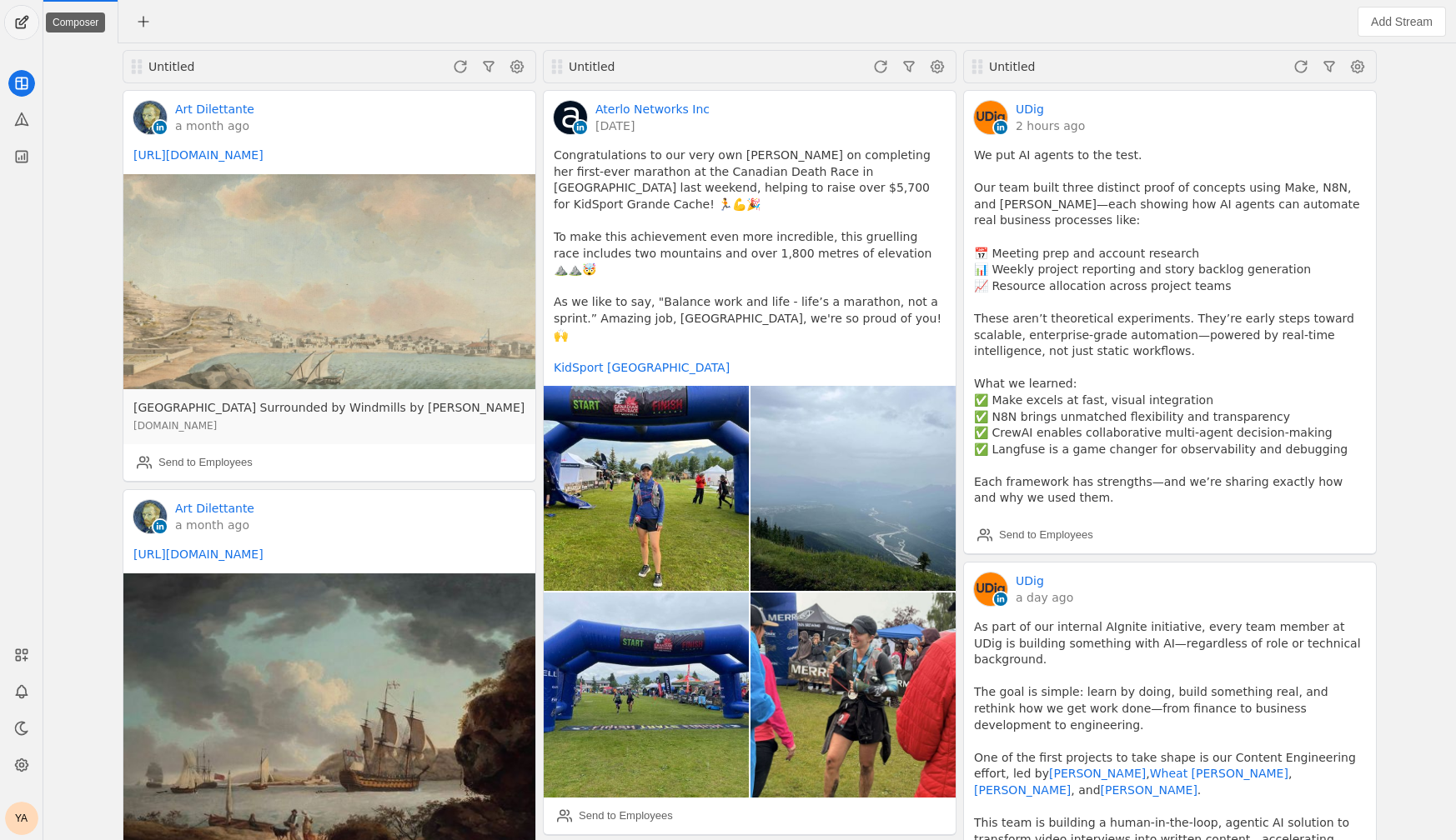
click at [8, 20] on span "undefined" at bounding box center [22, 23] width 34 height 34
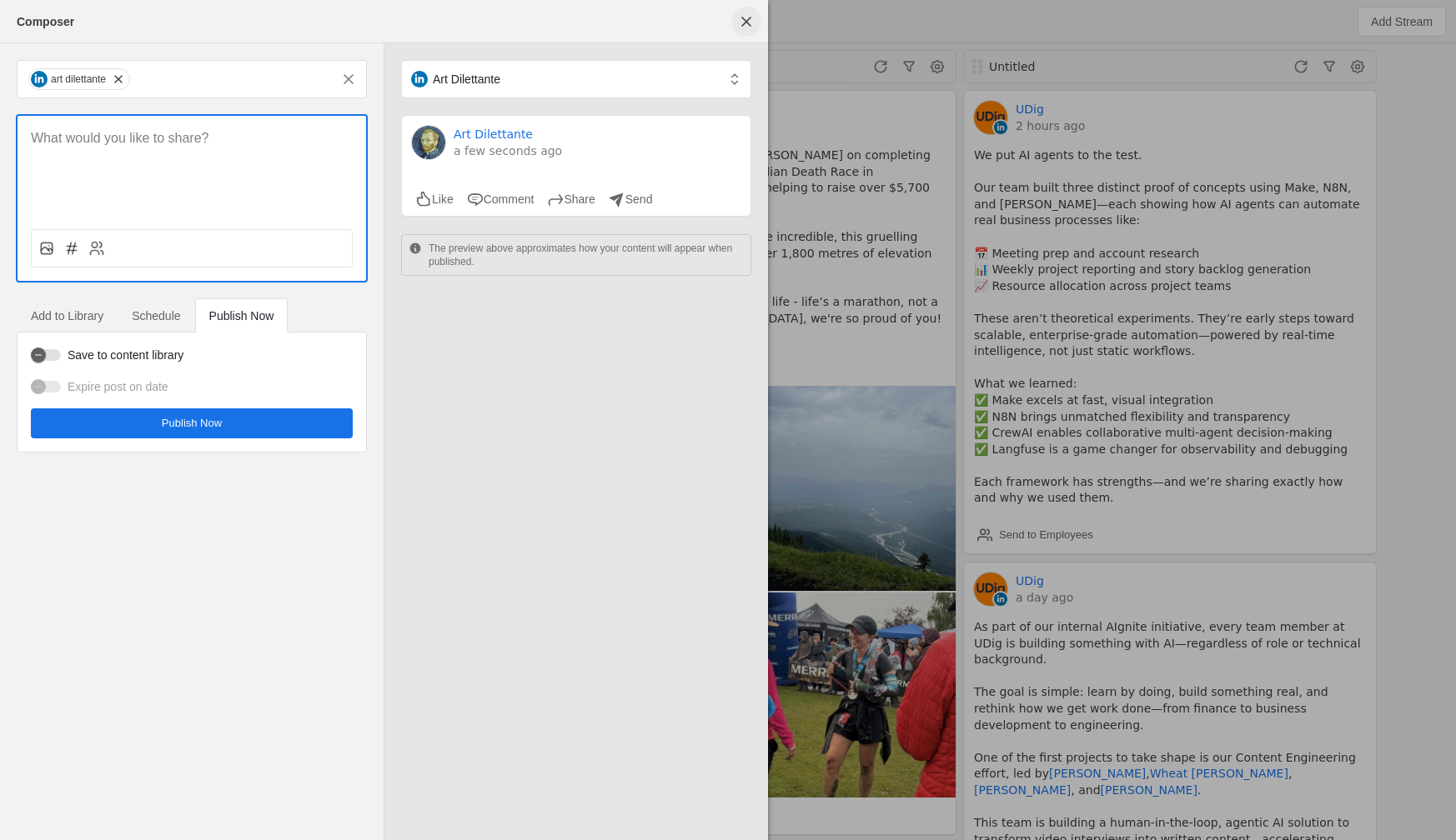
click at [760, 18] on span "undefined" at bounding box center [746, 22] width 30 height 30
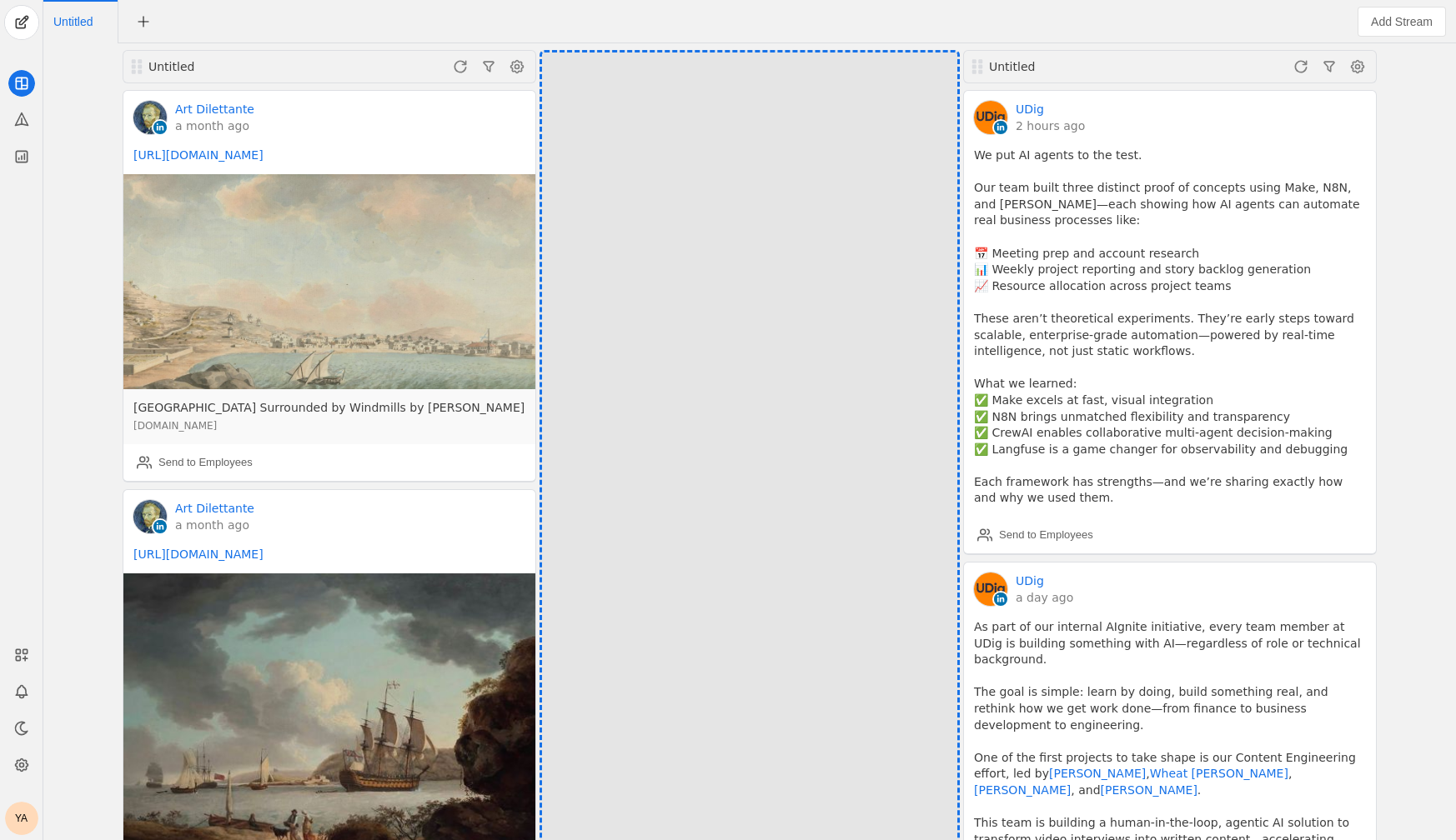
drag, startPoint x: 555, startPoint y: 64, endPoint x: 606, endPoint y: 83, distance: 54.4
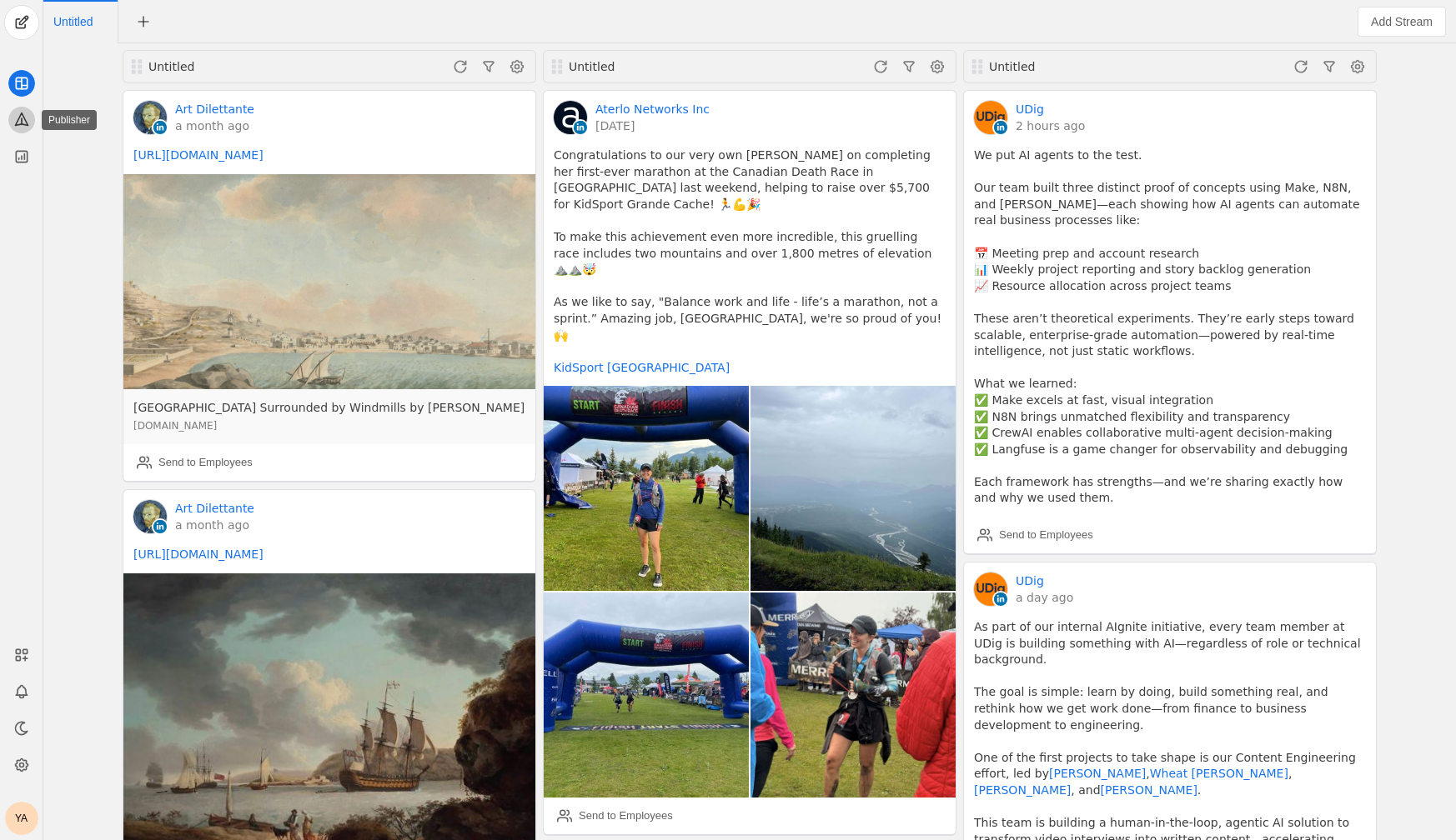
click at [24, 125] on icon at bounding box center [21, 119] width 13 height 13
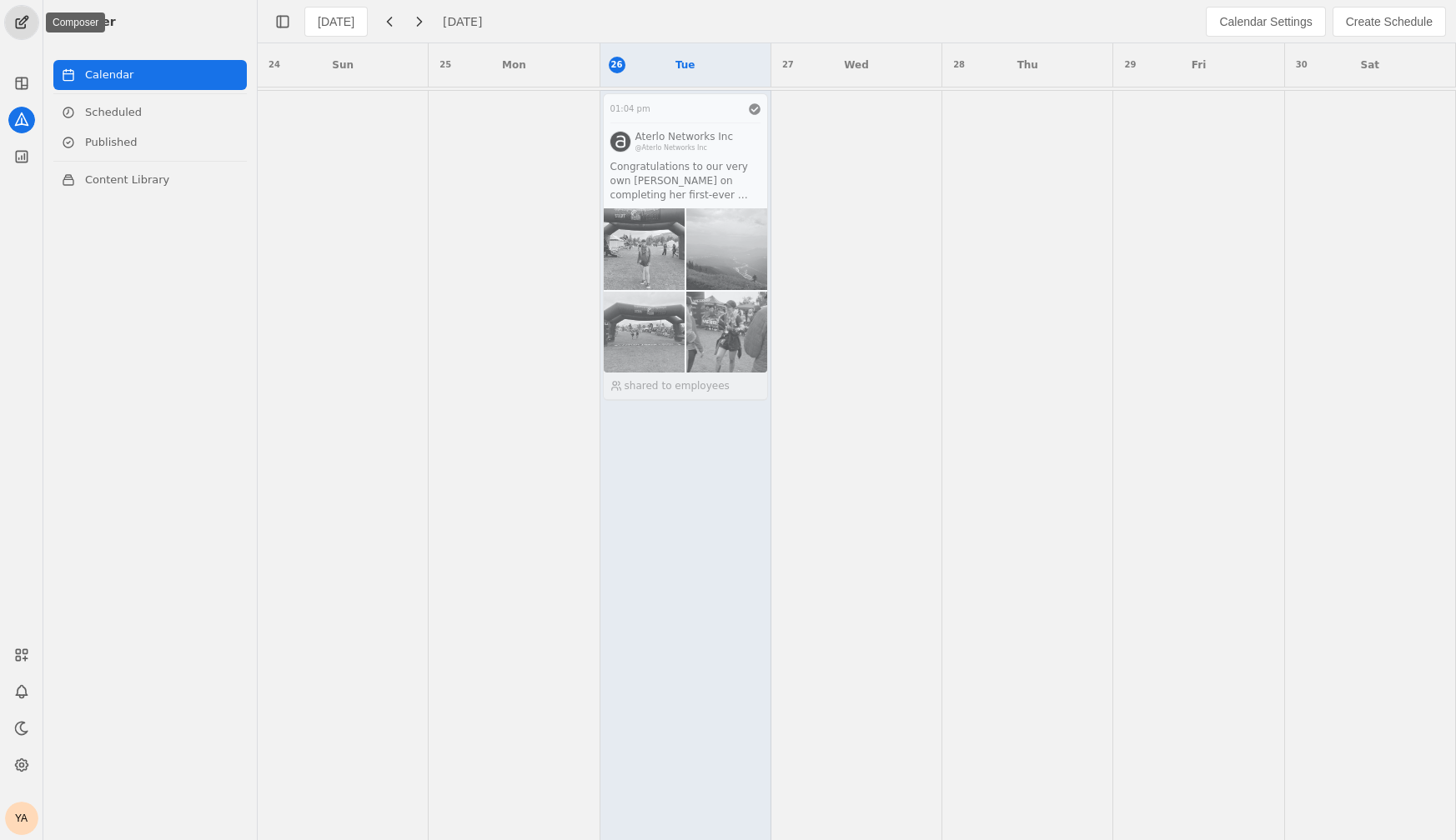
click at [11, 6] on span "undefined" at bounding box center [22, 23] width 34 height 34
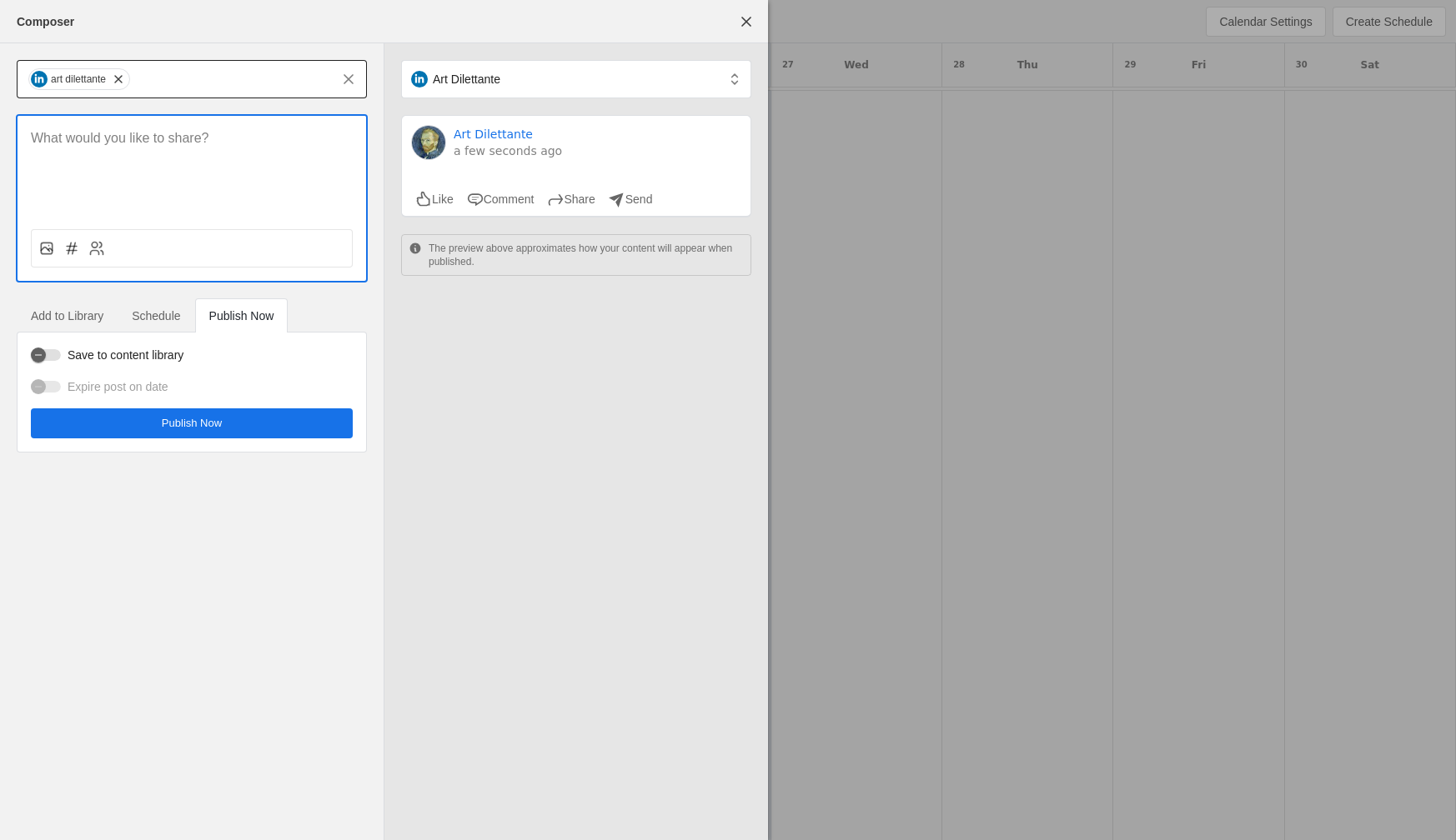
click at [194, 78] on input "text" at bounding box center [231, 79] width 199 height 20
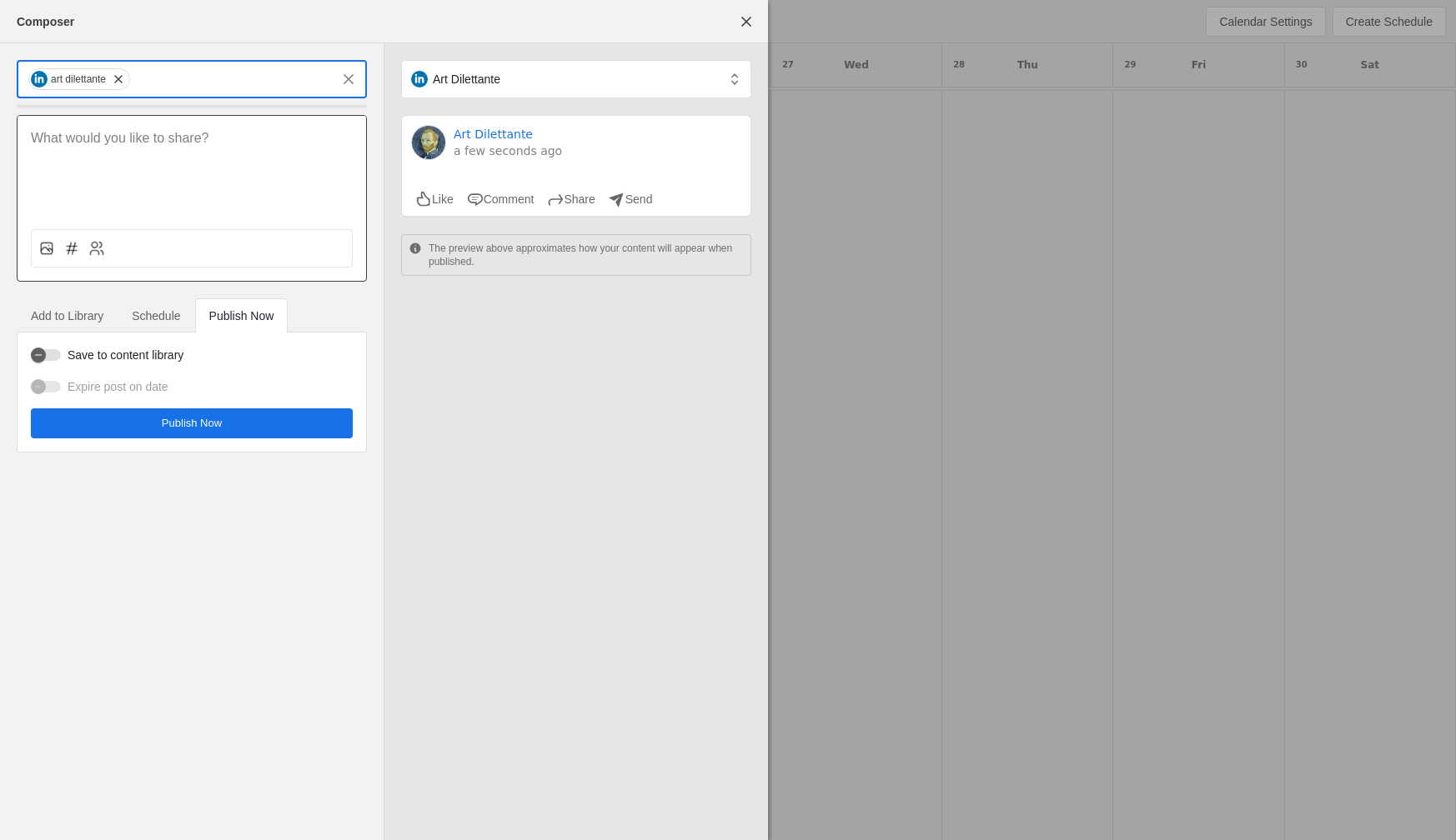
click at [164, 155] on div at bounding box center [192, 166] width 349 height 100
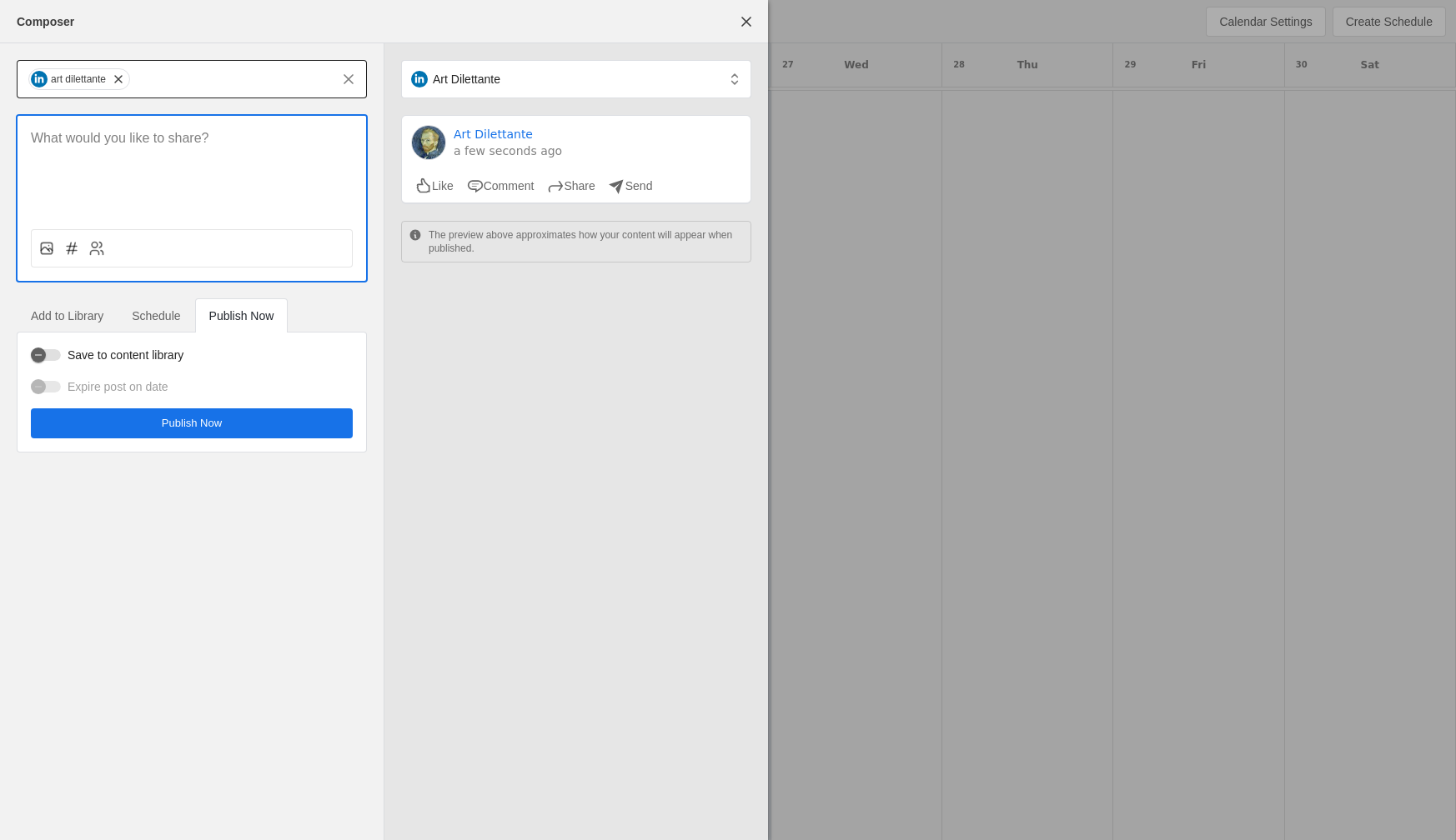
click at [199, 63] on div "art dilettante" at bounding box center [179, 78] width 304 height 39
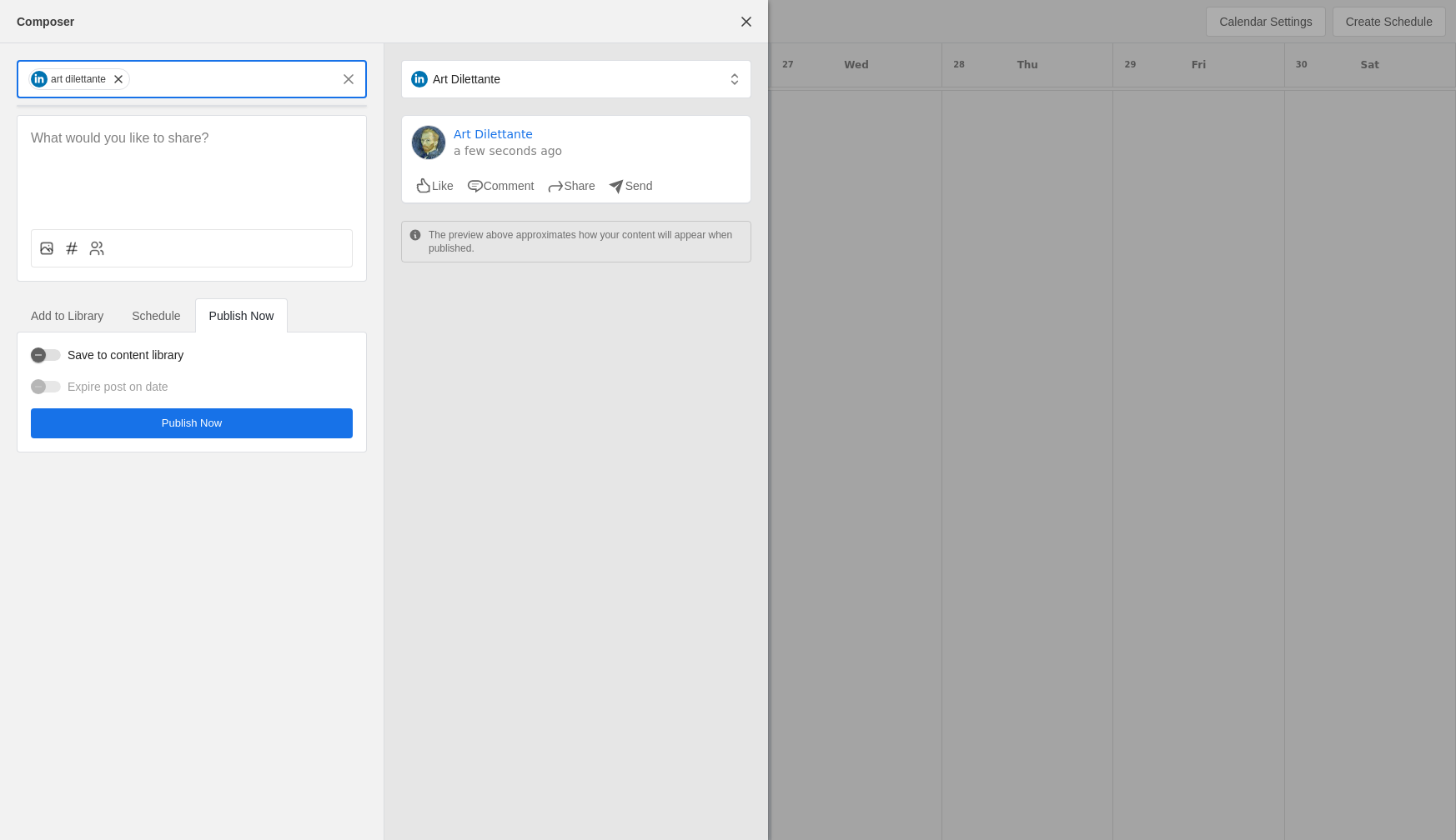
click at [185, 80] on input "text" at bounding box center [231, 79] width 199 height 20
click at [338, 83] on span at bounding box center [349, 79] width 30 height 30
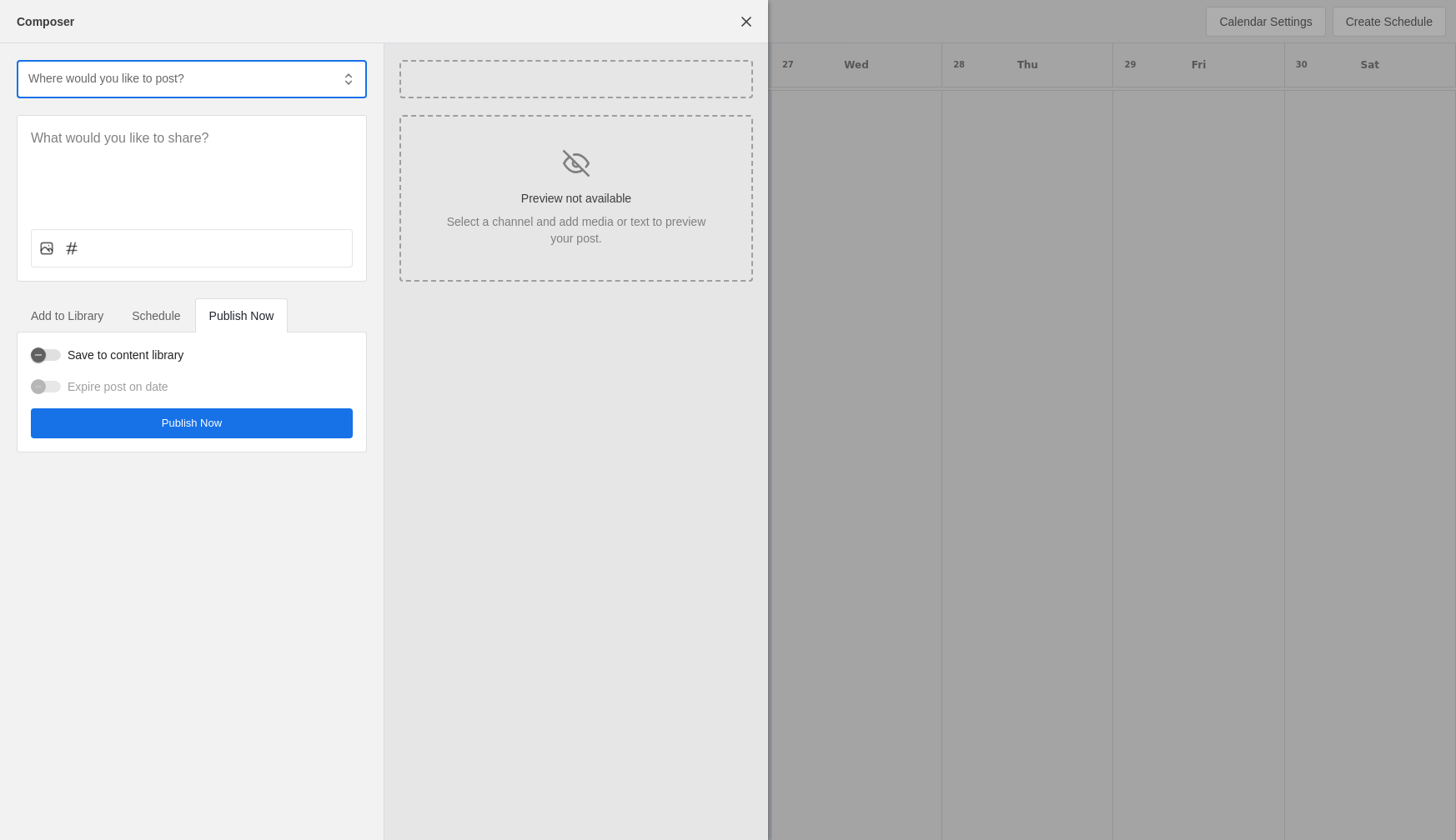
click at [111, 78] on input "text" at bounding box center [179, 78] width 304 height 20
click at [128, 131] on div "Art Dilettante" at bounding box center [94, 125] width 68 height 17
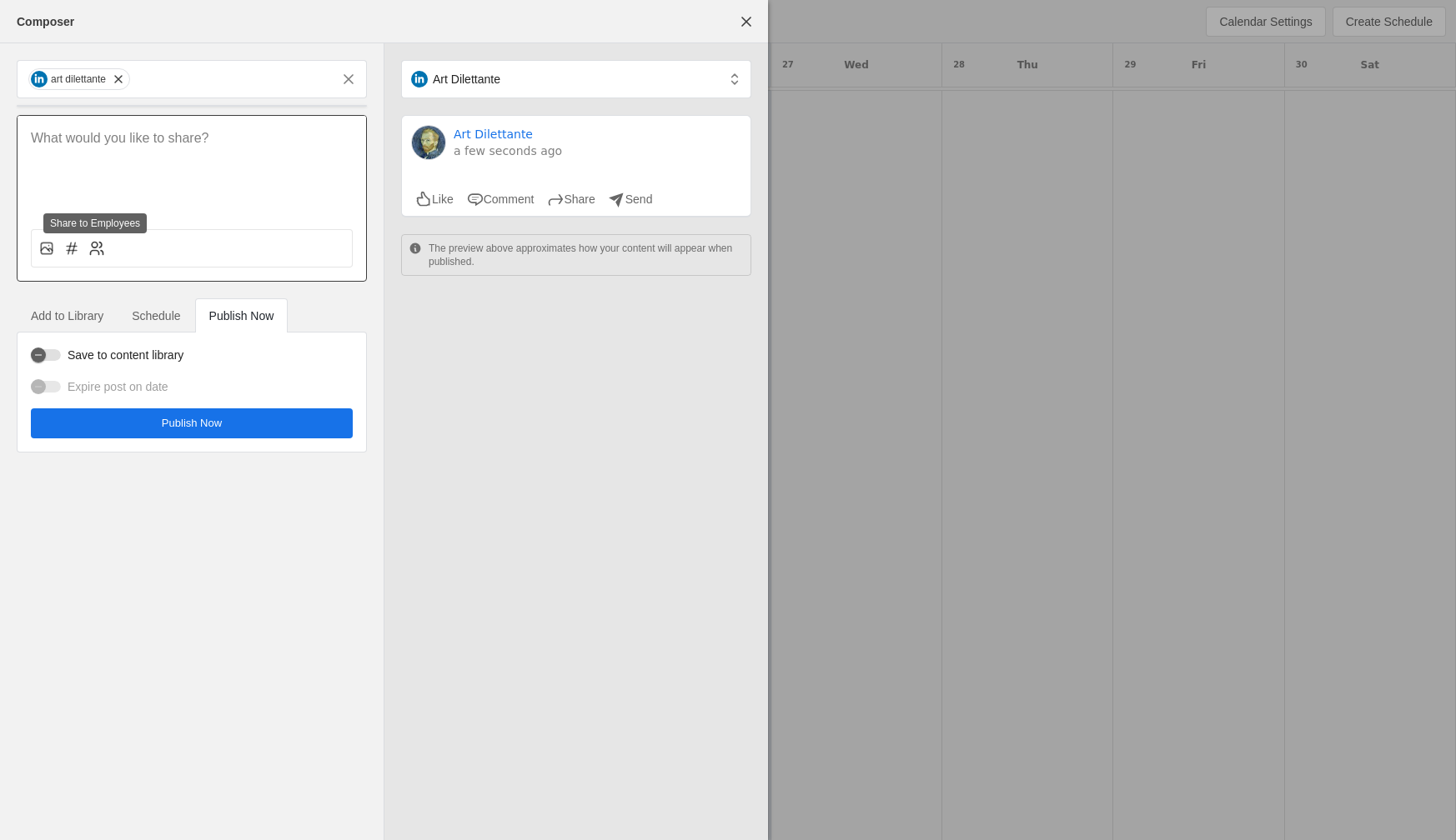
click at [91, 245] on circle at bounding box center [94, 245] width 6 height 6
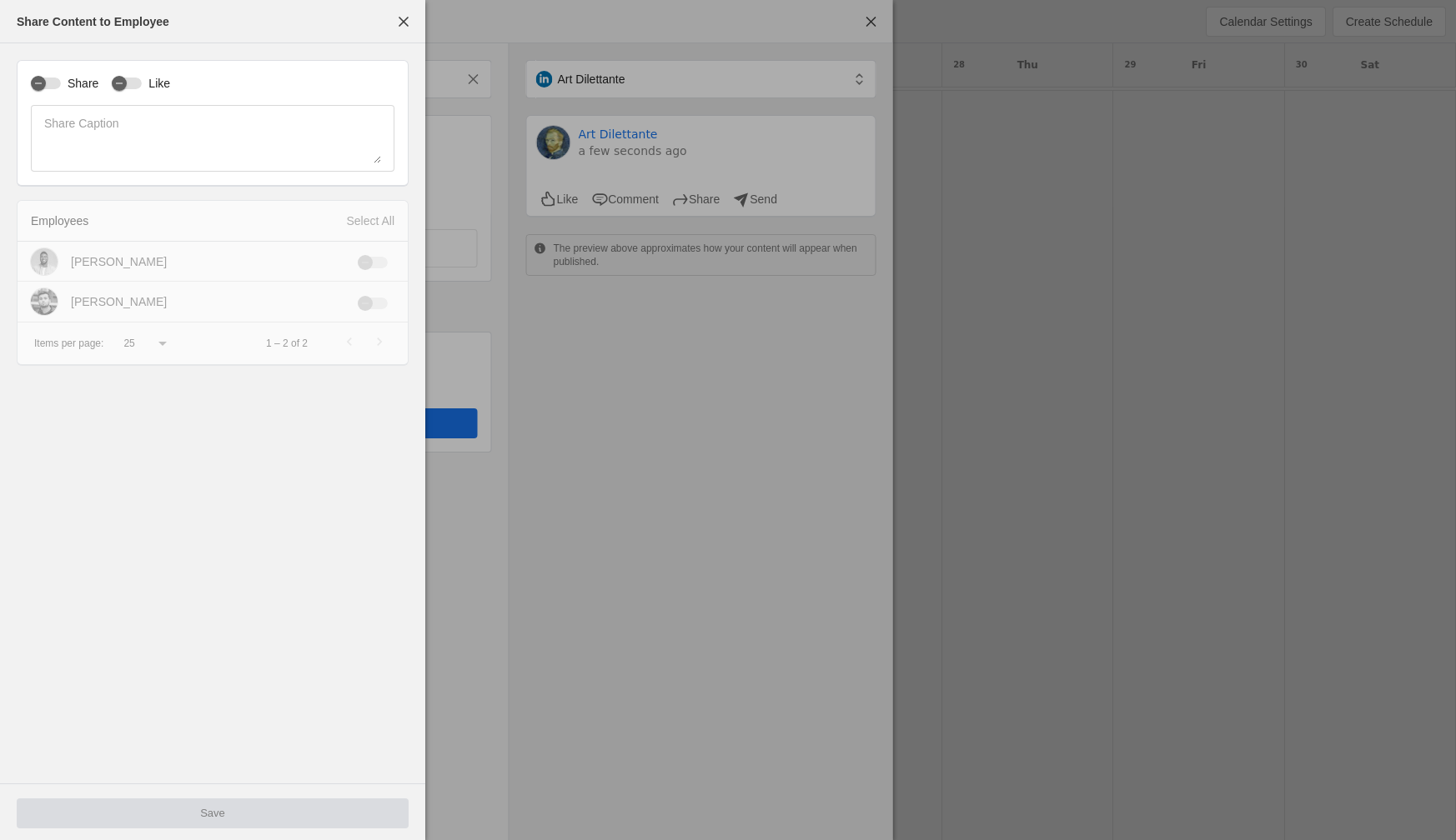
click at [58, 70] on div "Share Like Share Caption" at bounding box center [213, 123] width 392 height 127
click at [55, 70] on div "Share Like Share Caption" at bounding box center [213, 123] width 392 height 127
click at [51, 80] on div "button" at bounding box center [46, 83] width 30 height 12
click at [408, 18] on span "button" at bounding box center [403, 22] width 30 height 30
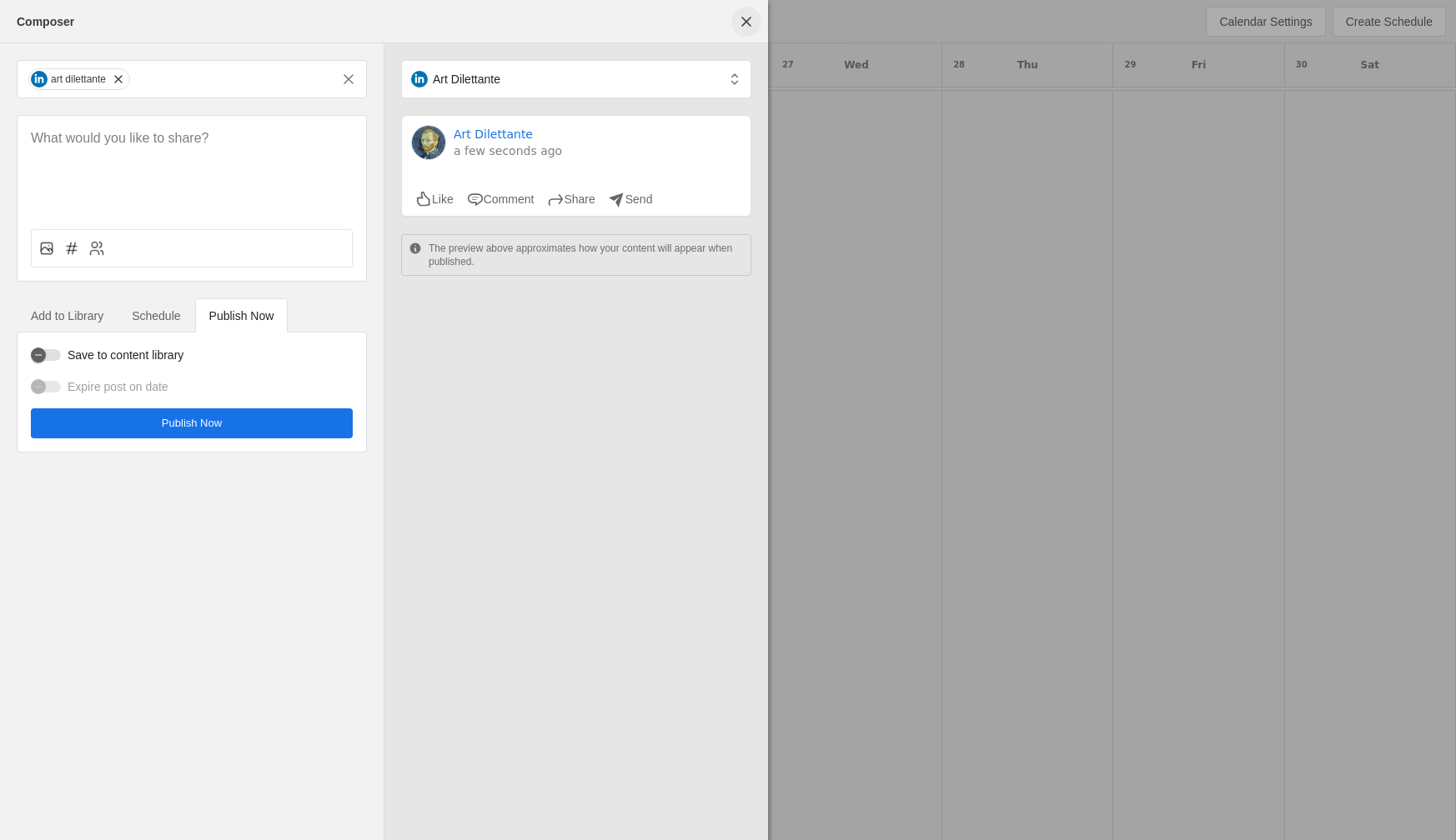
click at [756, 29] on span "undefined" at bounding box center [746, 22] width 30 height 30
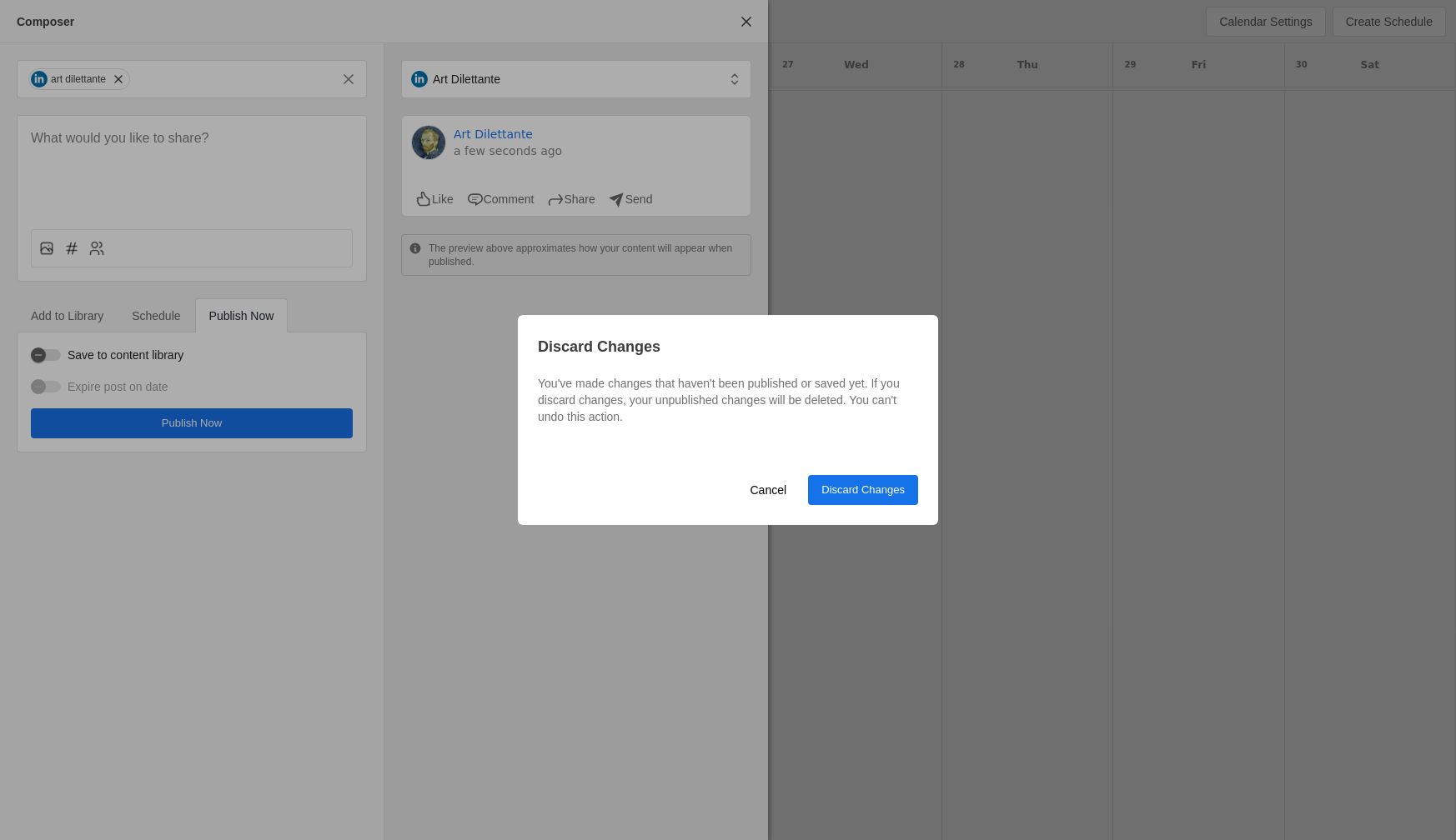
click at [874, 496] on span "Discard Changes" at bounding box center [863, 490] width 83 height 17
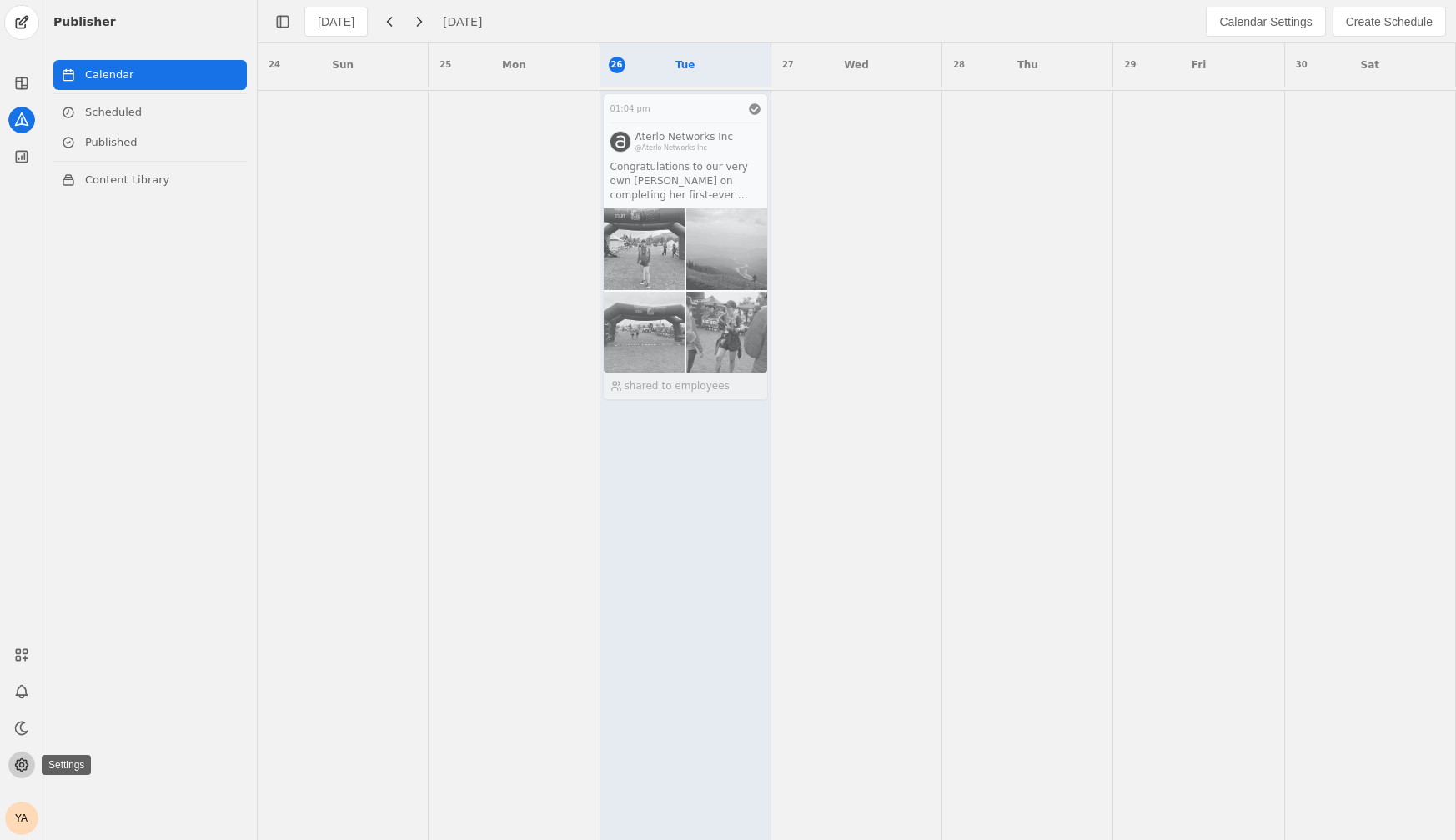
click at [21, 771] on icon at bounding box center [21, 766] width 13 height 13
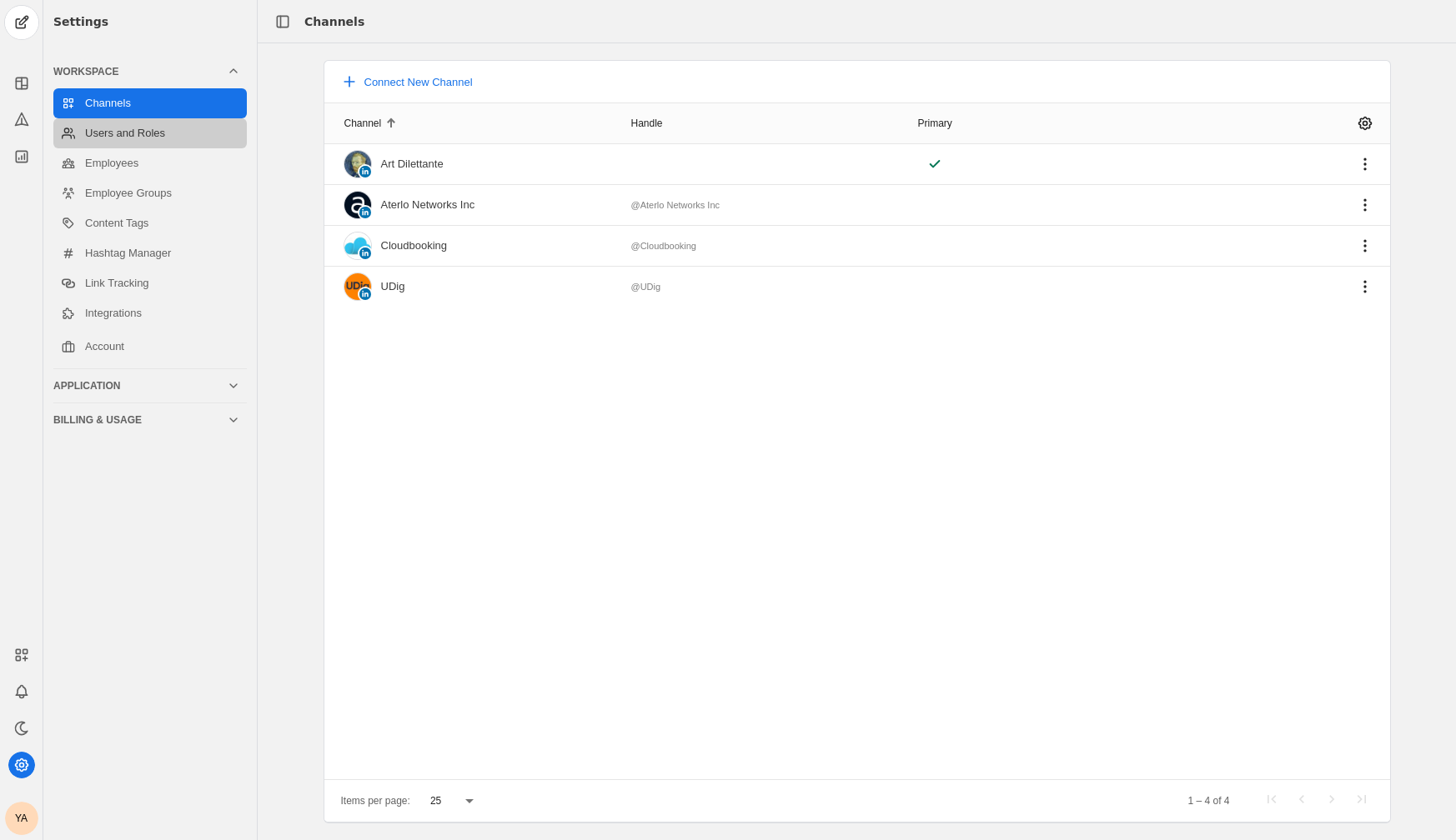
click at [131, 132] on link "Users and Roles" at bounding box center [150, 133] width 194 height 30
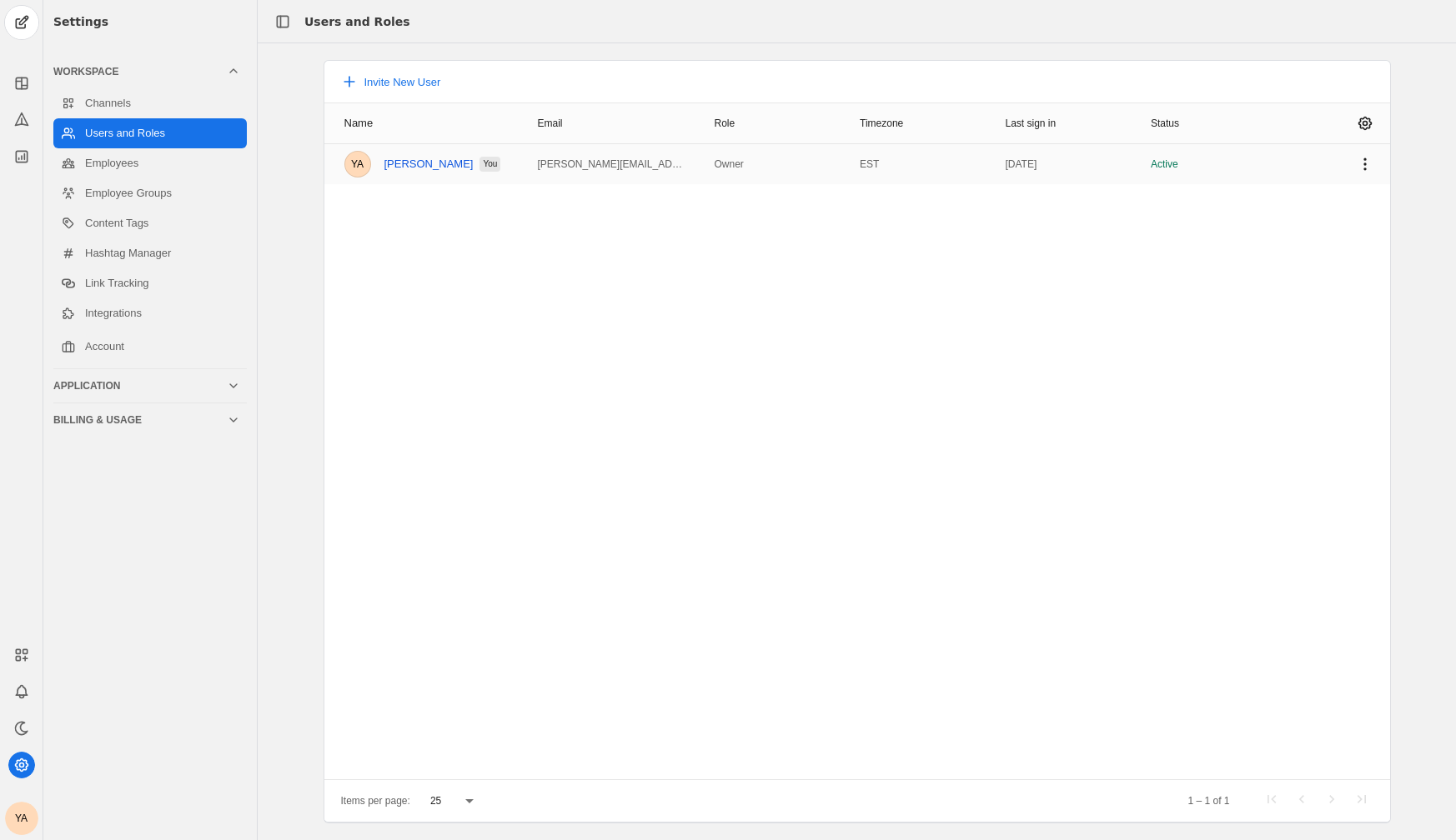
click at [423, 167] on link "[PERSON_NAME]" at bounding box center [429, 164] width 89 height 13
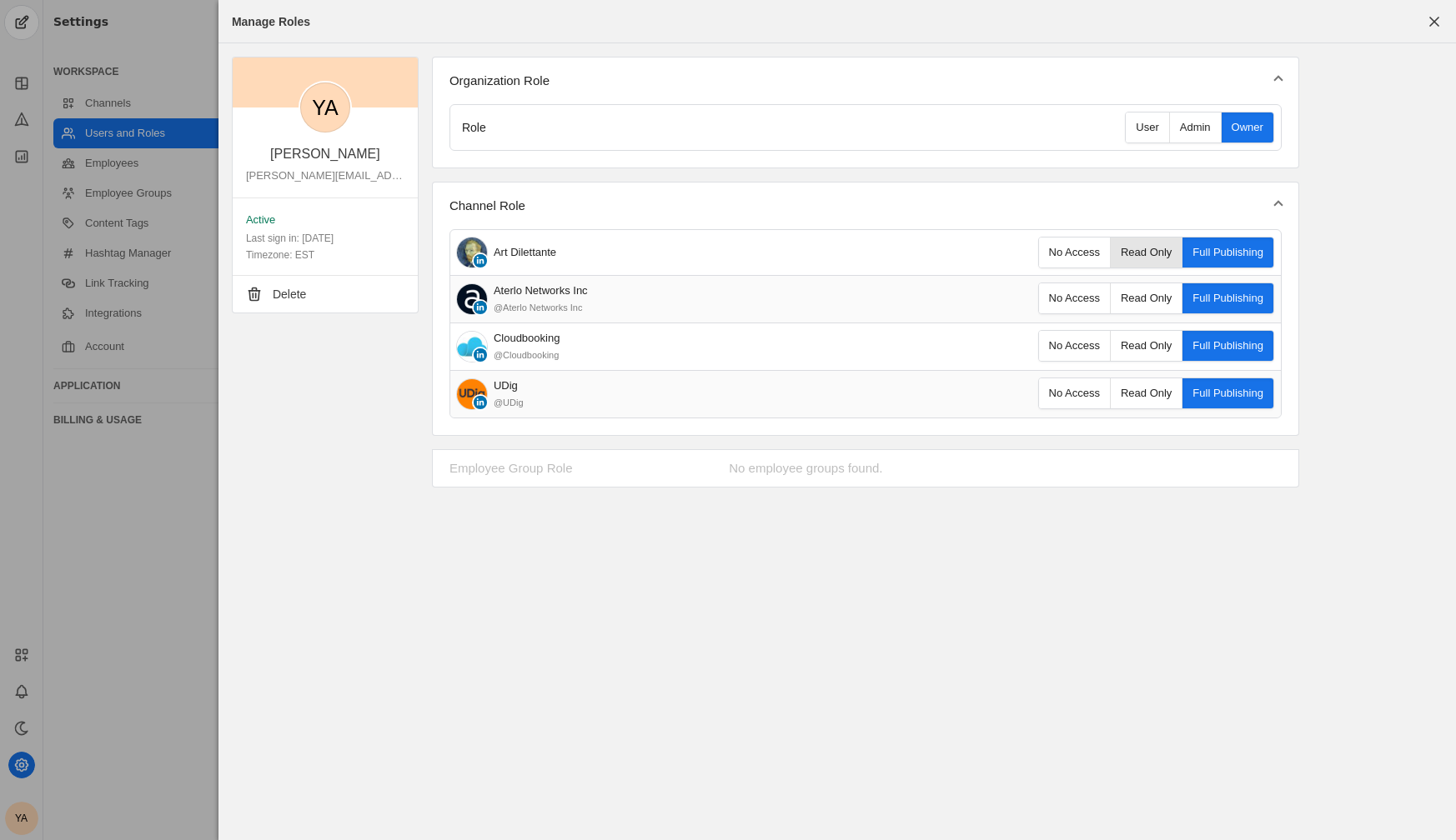
click at [1150, 262] on span "Read Only" at bounding box center [1145, 252] width 71 height 30
click at [765, 630] on div "YA Yousif Abood [EMAIL_ADDRESS][DOMAIN_NAME] Active Last sign in: [DATE] Timezo…" at bounding box center [837, 443] width 1238 height 798
